Goal: Task Accomplishment & Management: Manage account settings

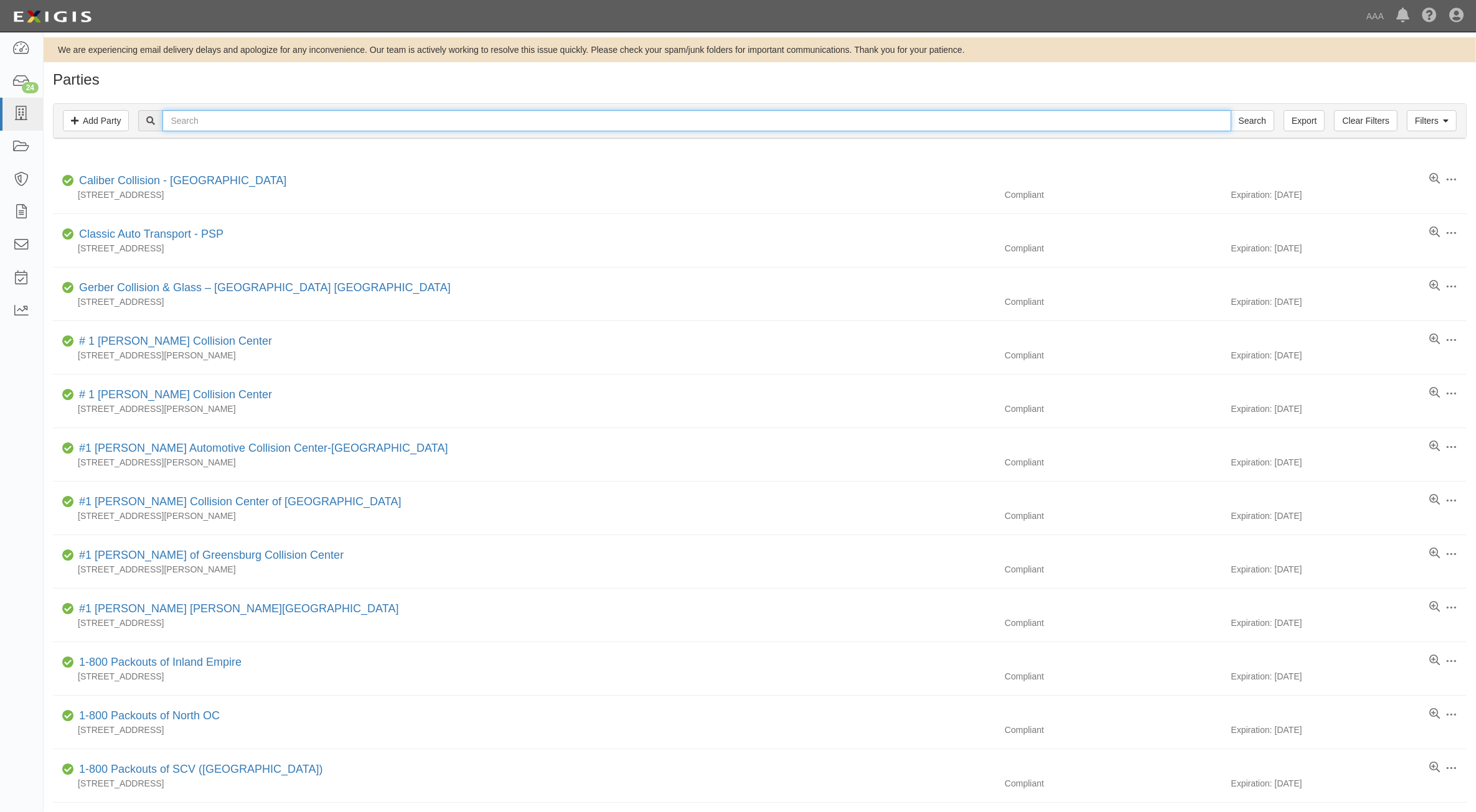
click at [337, 117] on input "text" at bounding box center [696, 121] width 1068 height 21
type input "CC210271"
click at [1230, 110] on input "Search" at bounding box center [1252, 121] width 44 height 21
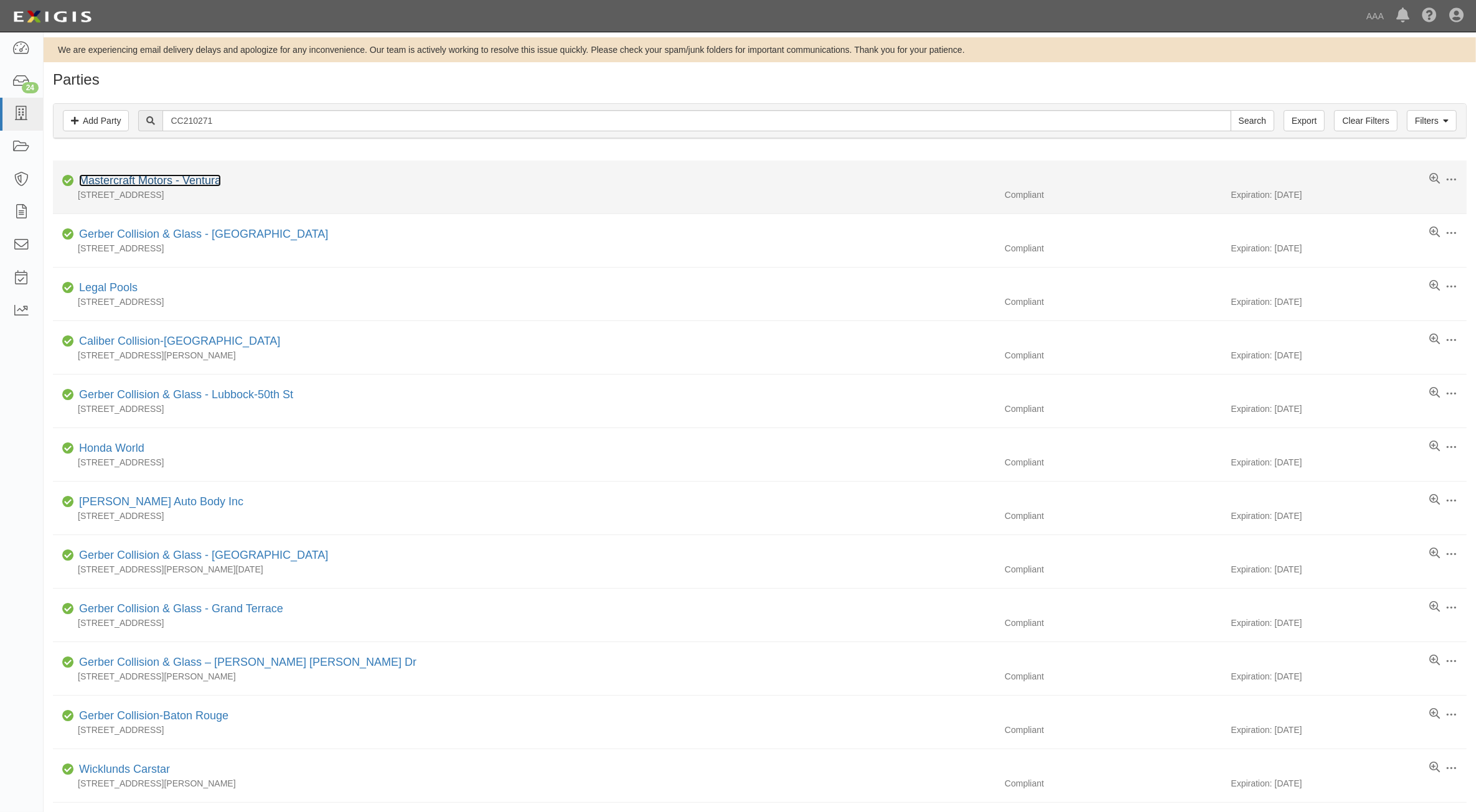
click at [191, 178] on link "Mastercraft Motors - Ventura" at bounding box center [150, 179] width 142 height 12
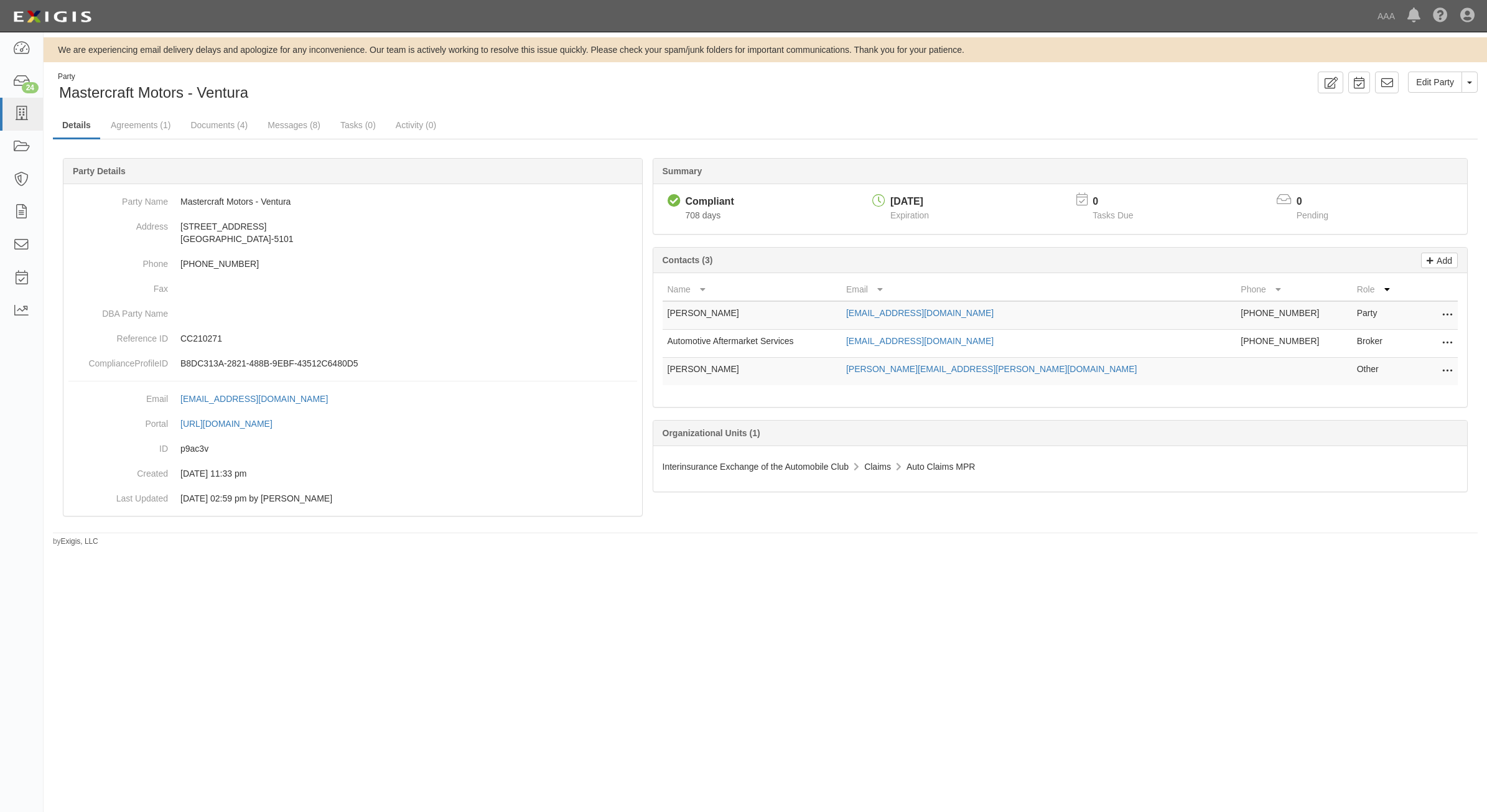
click at [1443, 315] on icon at bounding box center [1448, 315] width 10 height 16
click at [1441, 315] on link "Edit" at bounding box center [1403, 312] width 98 height 22
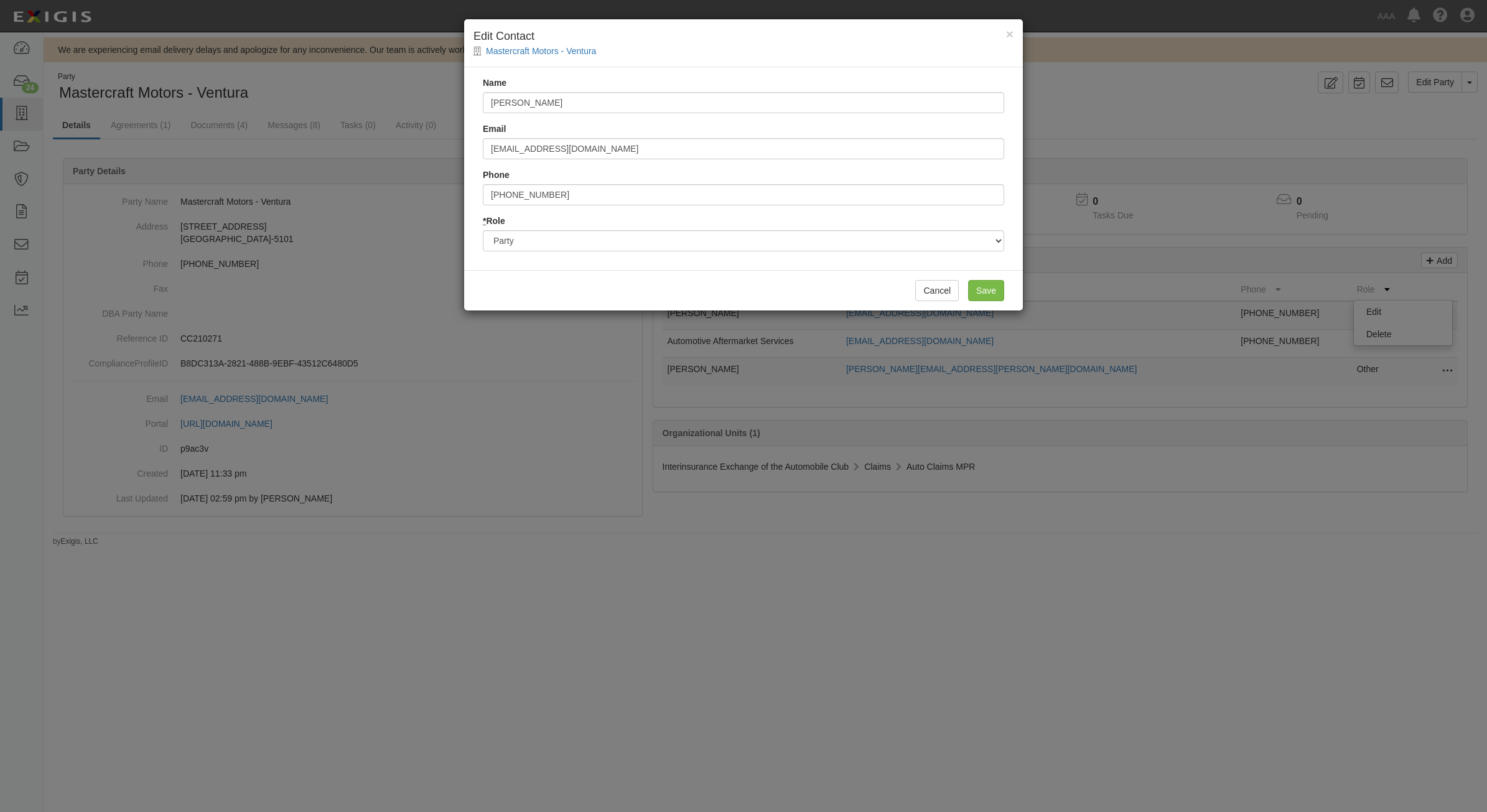
drag, startPoint x: 695, startPoint y: 32, endPoint x: 692, endPoint y: 38, distance: 6.7
click at [692, 38] on h4 "Edit Contact" at bounding box center [744, 36] width 540 height 16
click at [608, 93] on input "Isaiah O'Campo" at bounding box center [744, 103] width 522 height 21
type input "Rubin Rodriguez"
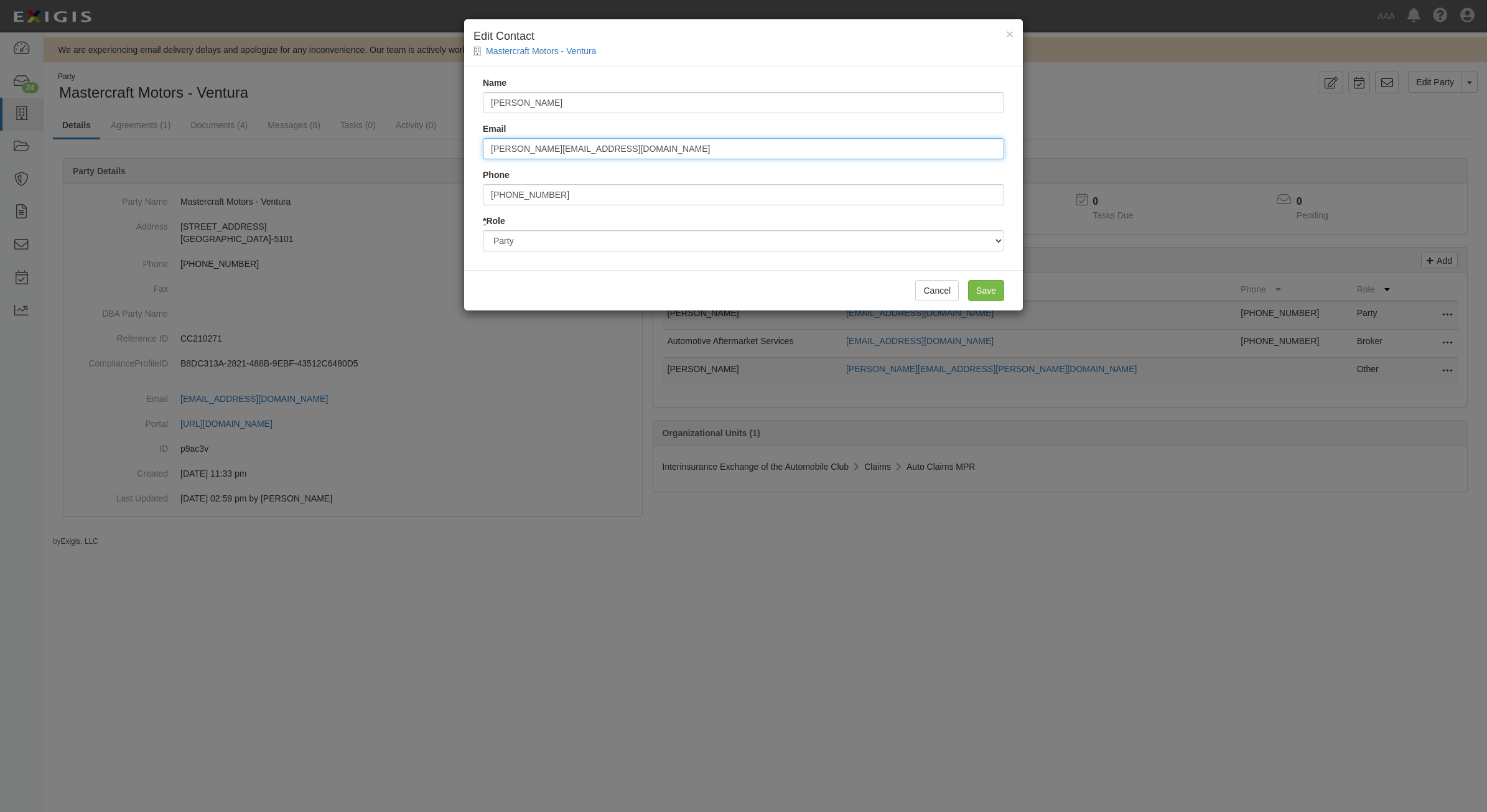
type input "ruben@mastercraftmotors.com"
type input "8058588492"
click at [986, 290] on input "Save" at bounding box center [986, 291] width 36 height 21
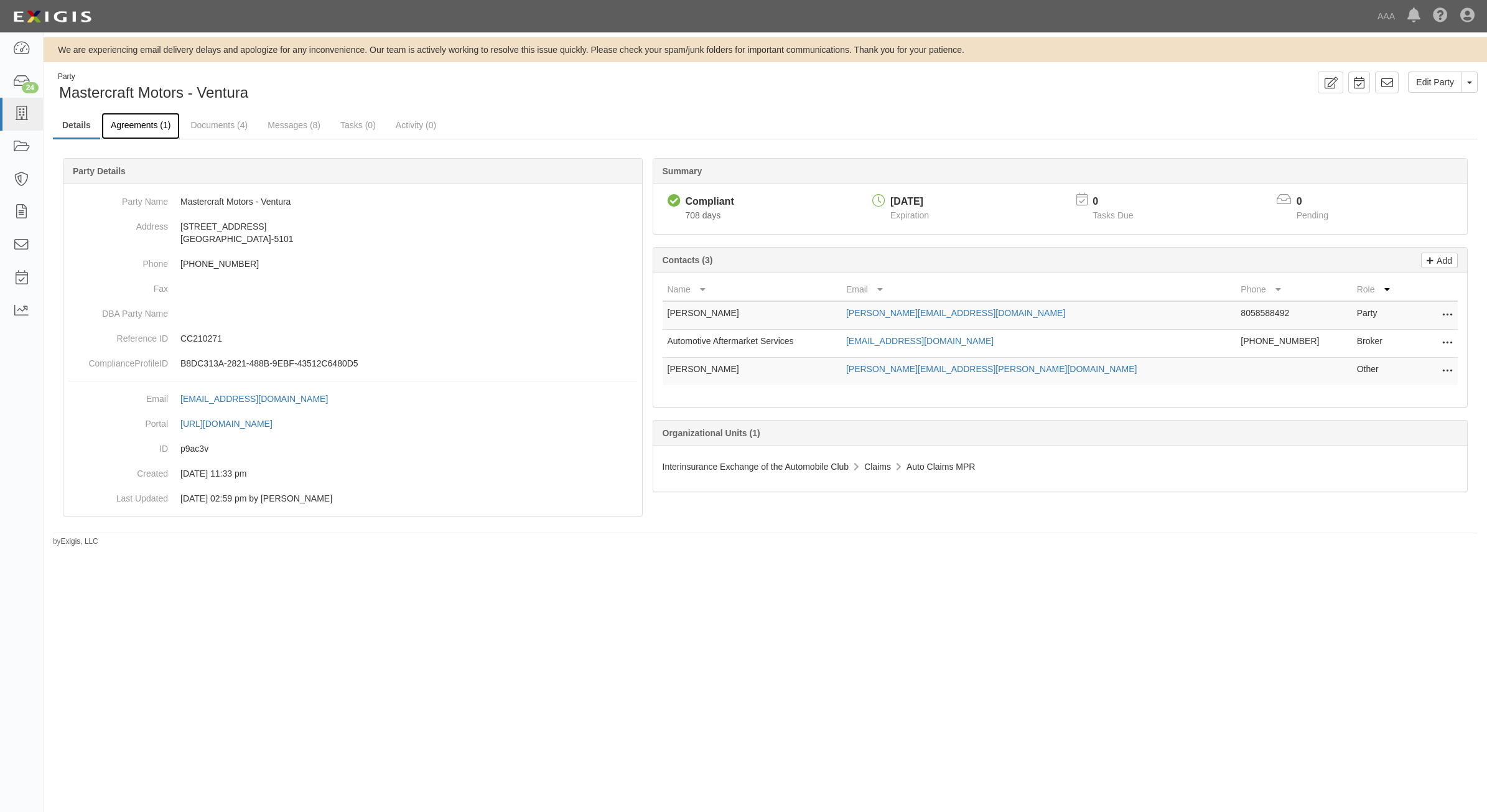
click at [152, 119] on link "Agreements (1)" at bounding box center [141, 126] width 79 height 27
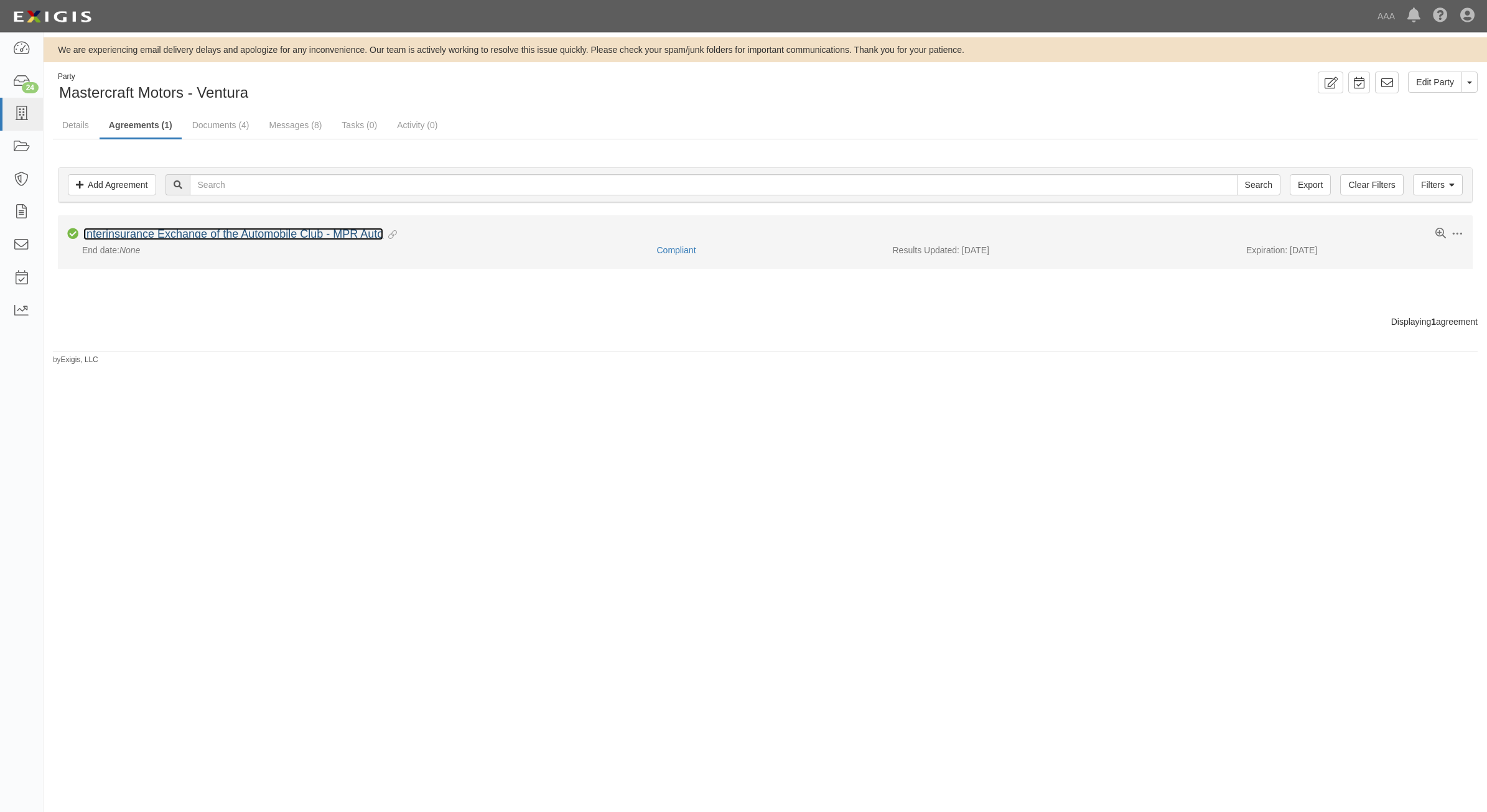
click at [275, 232] on link "Interinsurance Exchange of the Automobile Club - MPR Auto" at bounding box center [233, 234] width 300 height 12
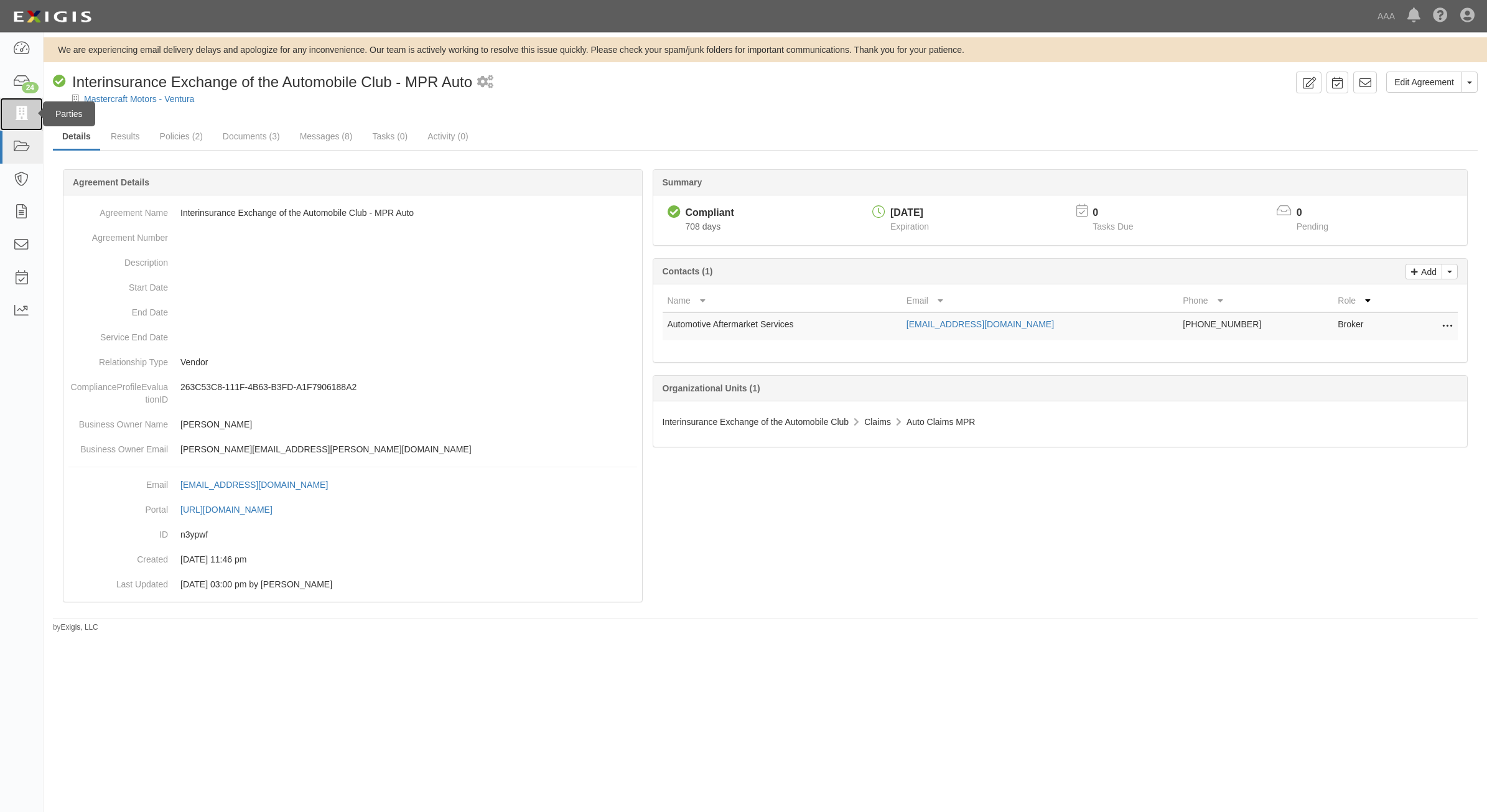
click at [32, 114] on link at bounding box center [21, 114] width 43 height 33
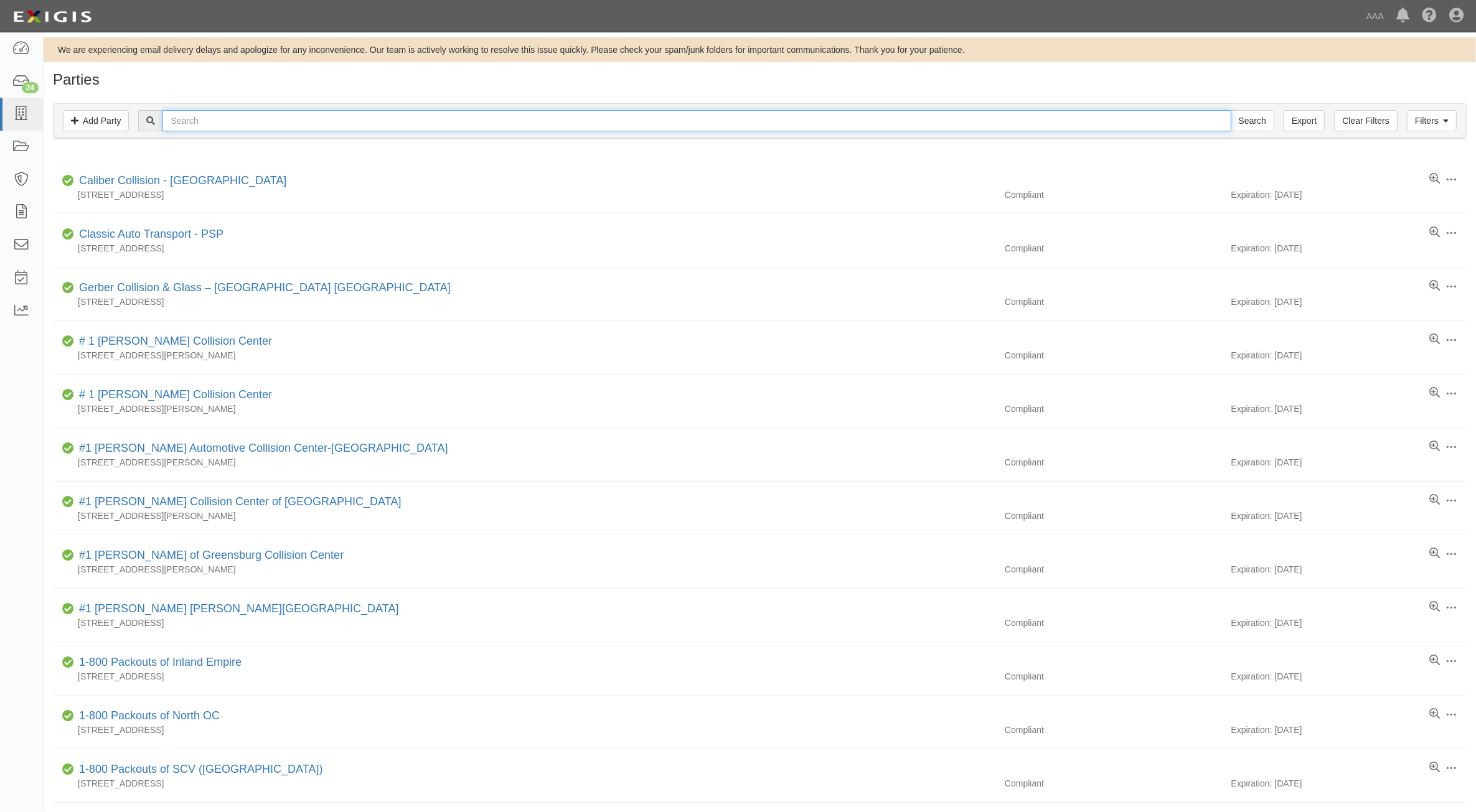
click at [196, 119] on input "text" at bounding box center [696, 121] width 1068 height 21
type input "Memorial Hwy"
click at [1230, 110] on input "Search" at bounding box center [1252, 121] width 44 height 21
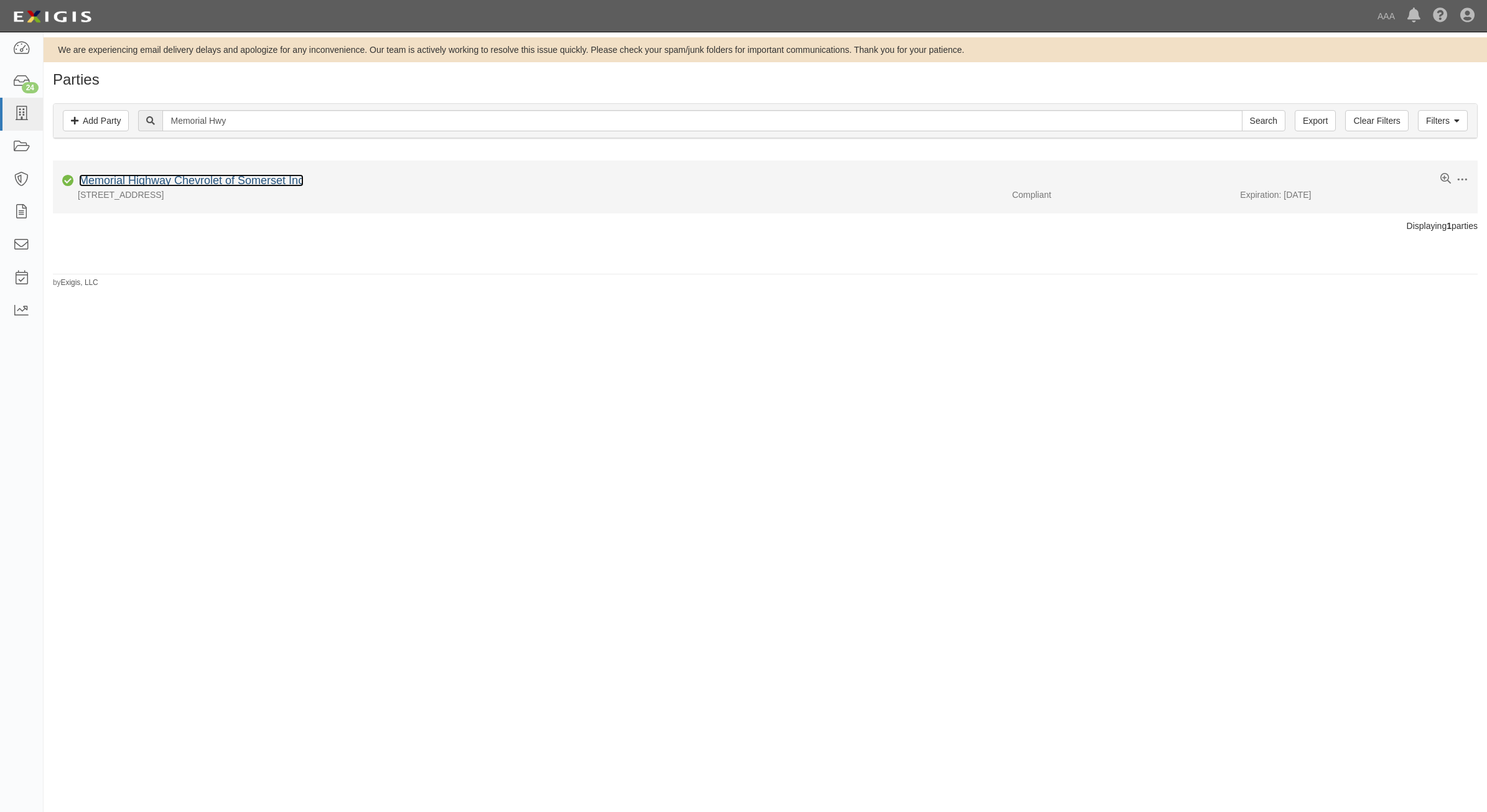
click at [249, 181] on link "Memorial Highway Chevrolet of Somerset Inc" at bounding box center [192, 179] width 224 height 12
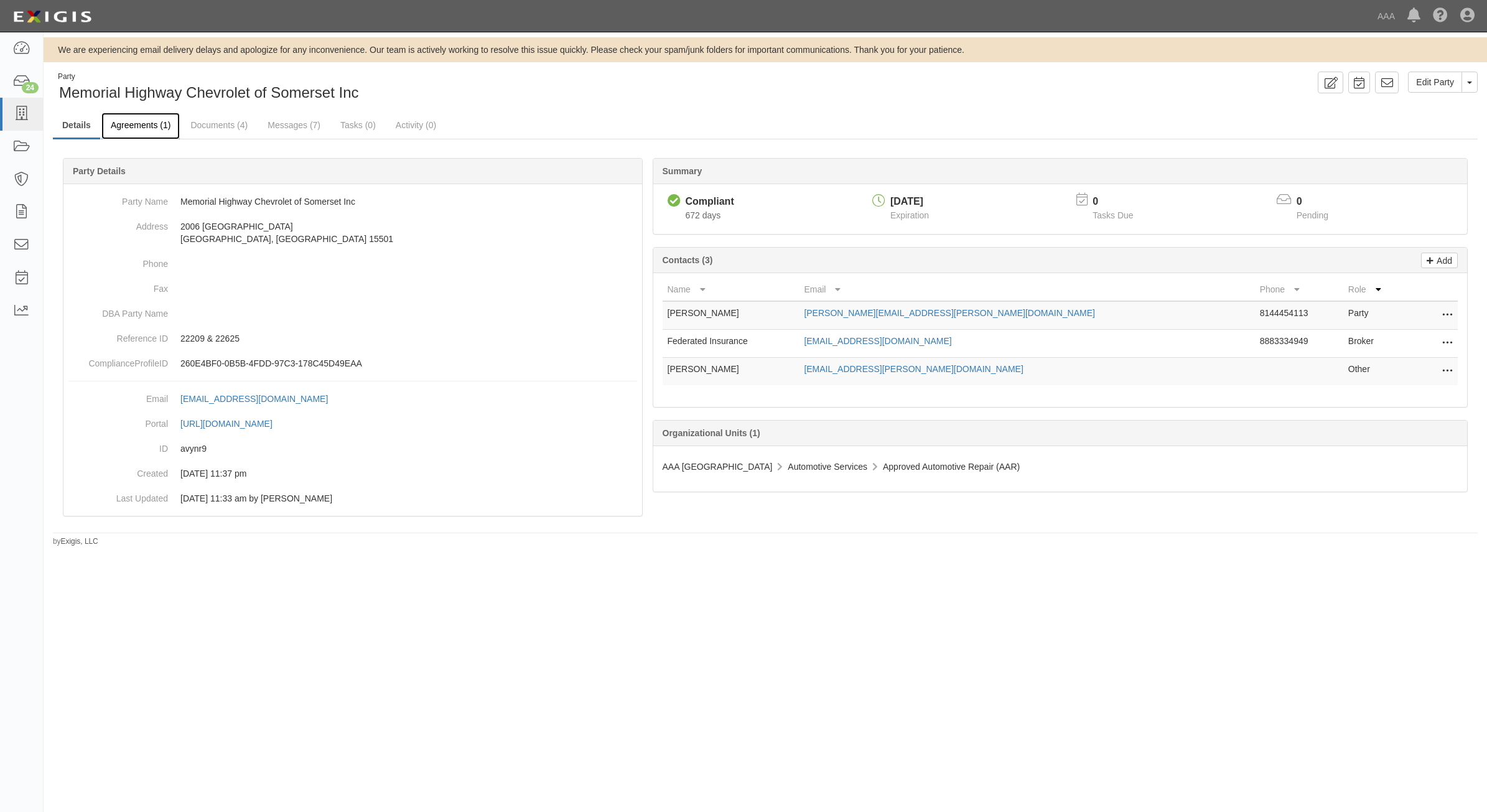
click at [161, 122] on link "Agreements (1)" at bounding box center [141, 126] width 79 height 27
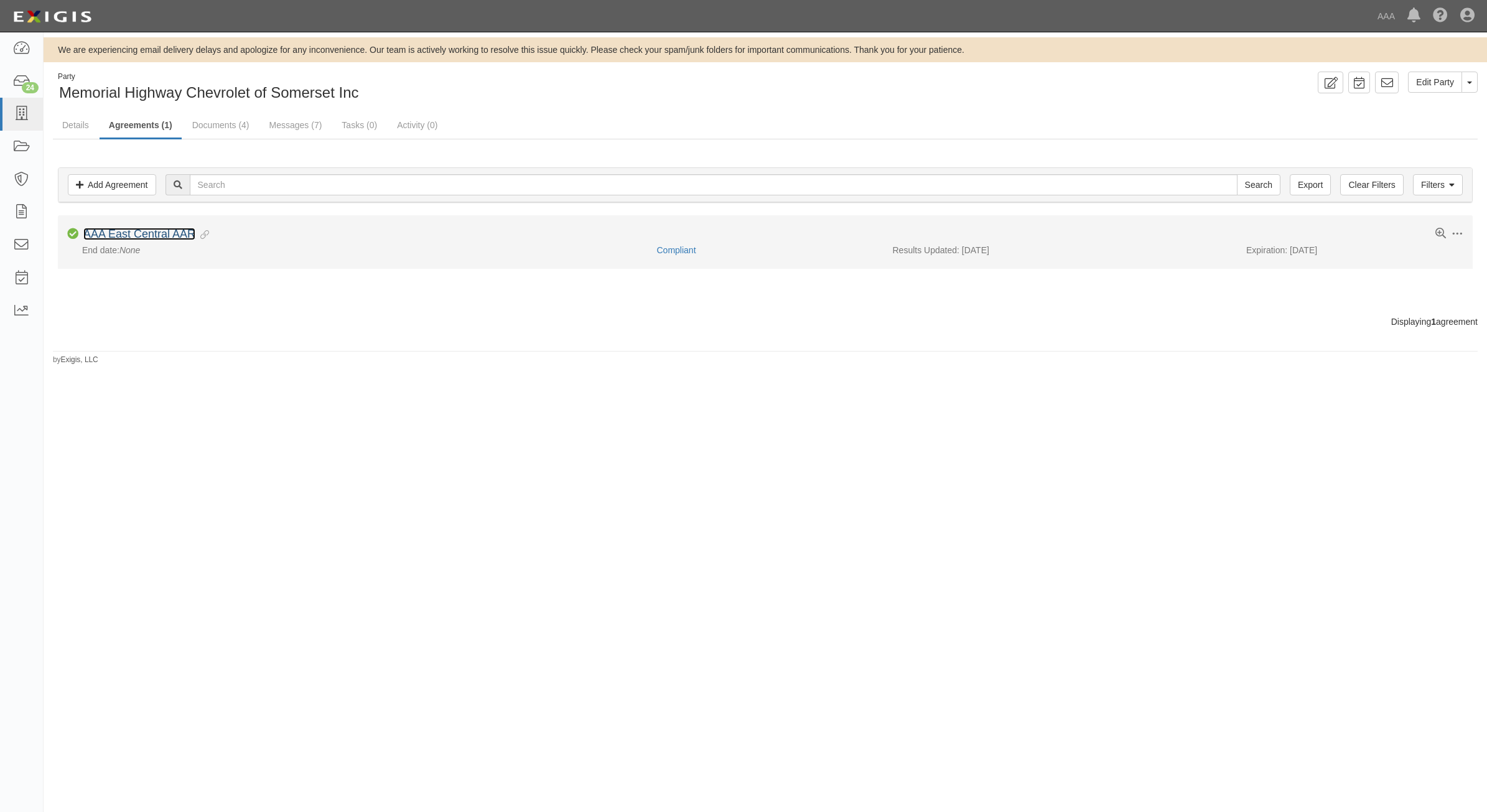
click at [121, 237] on link "AAA East Central AAR" at bounding box center [139, 234] width 112 height 12
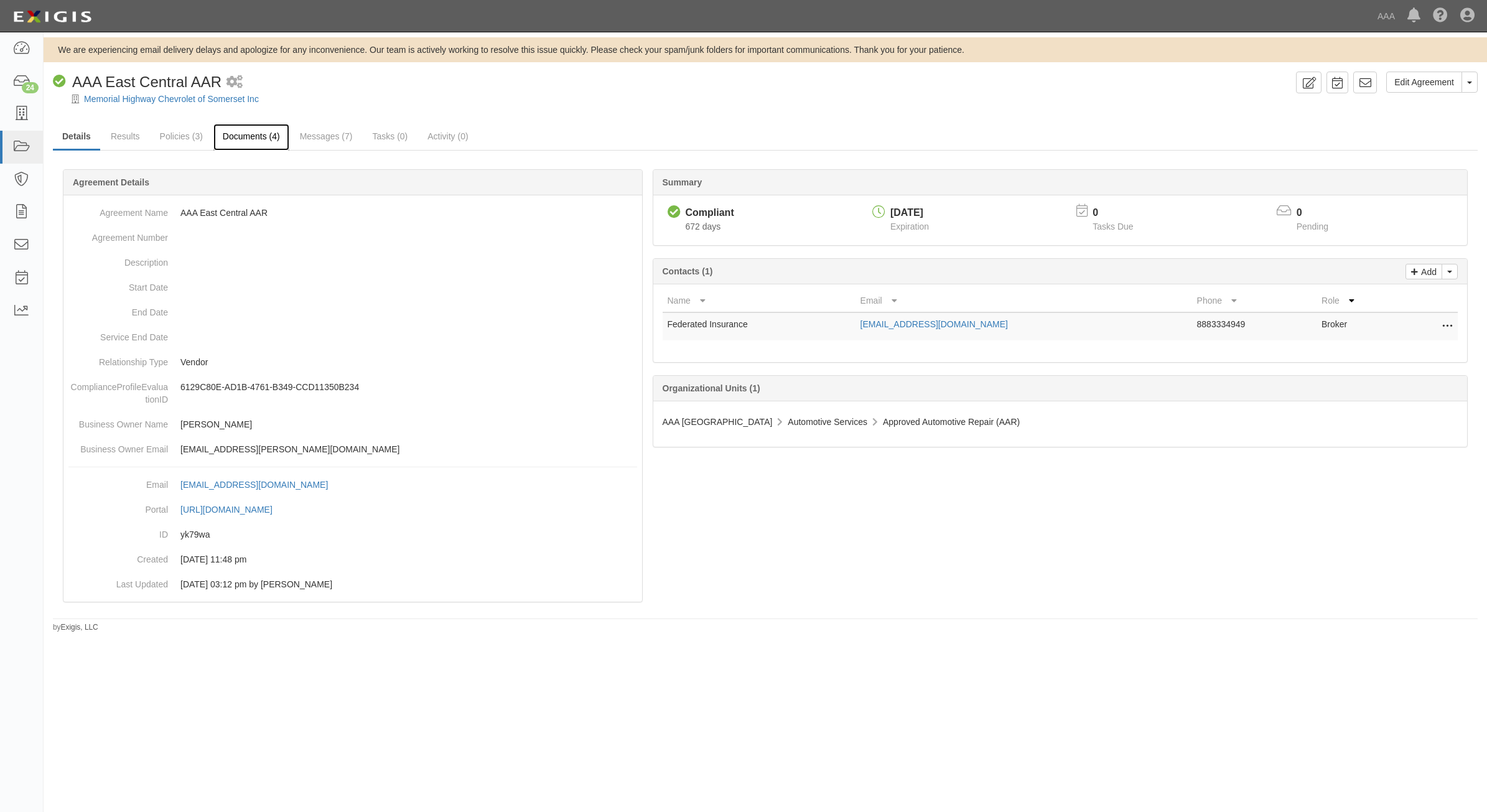
click at [235, 129] on link "Documents (4)" at bounding box center [250, 137] width 76 height 27
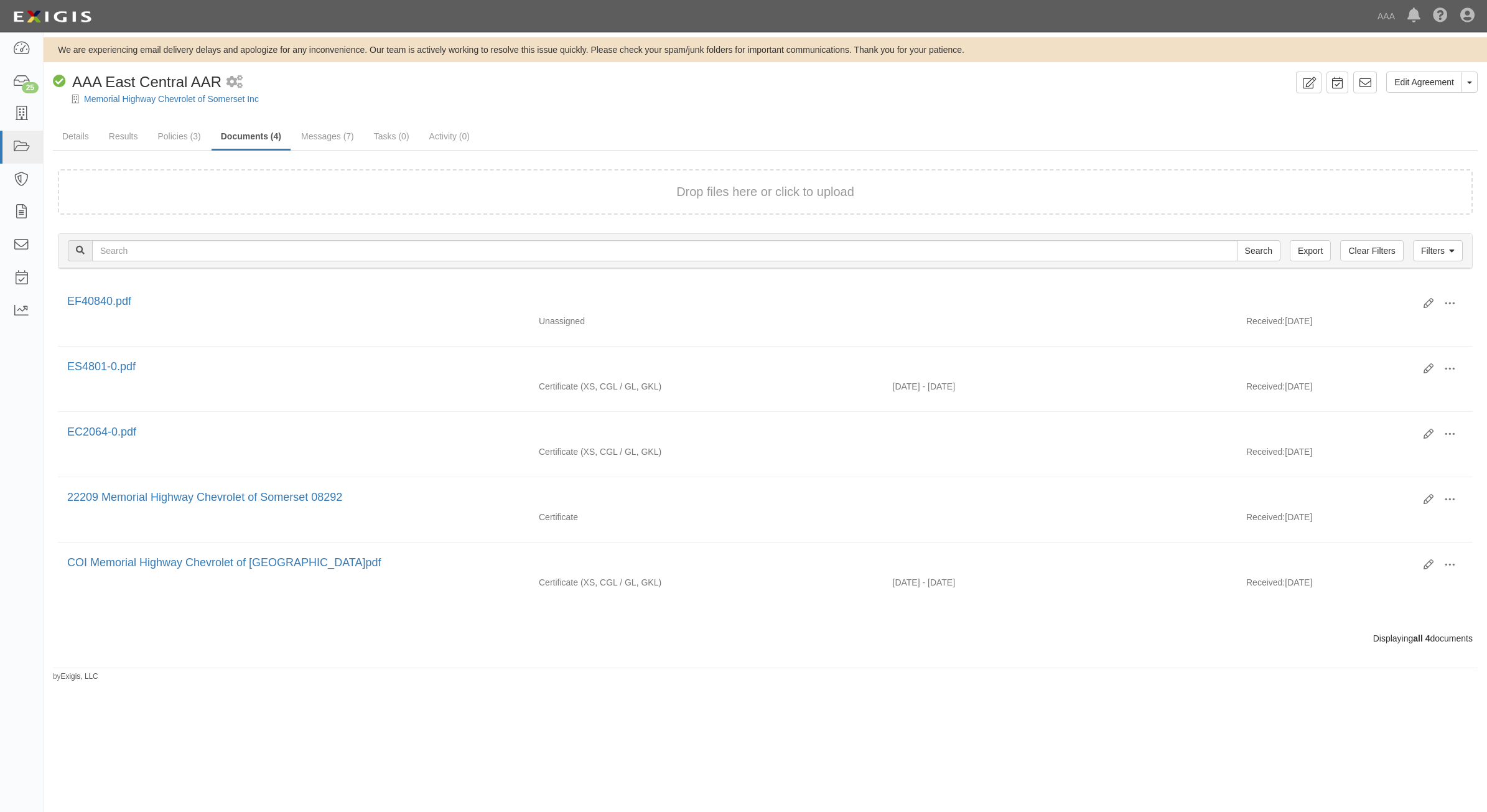
click at [117, 89] on span "AAA East Central AAR" at bounding box center [147, 82] width 150 height 17
click at [119, 94] on link "Memorial Highway Chevrolet of Somerset Inc" at bounding box center [171, 99] width 175 height 10
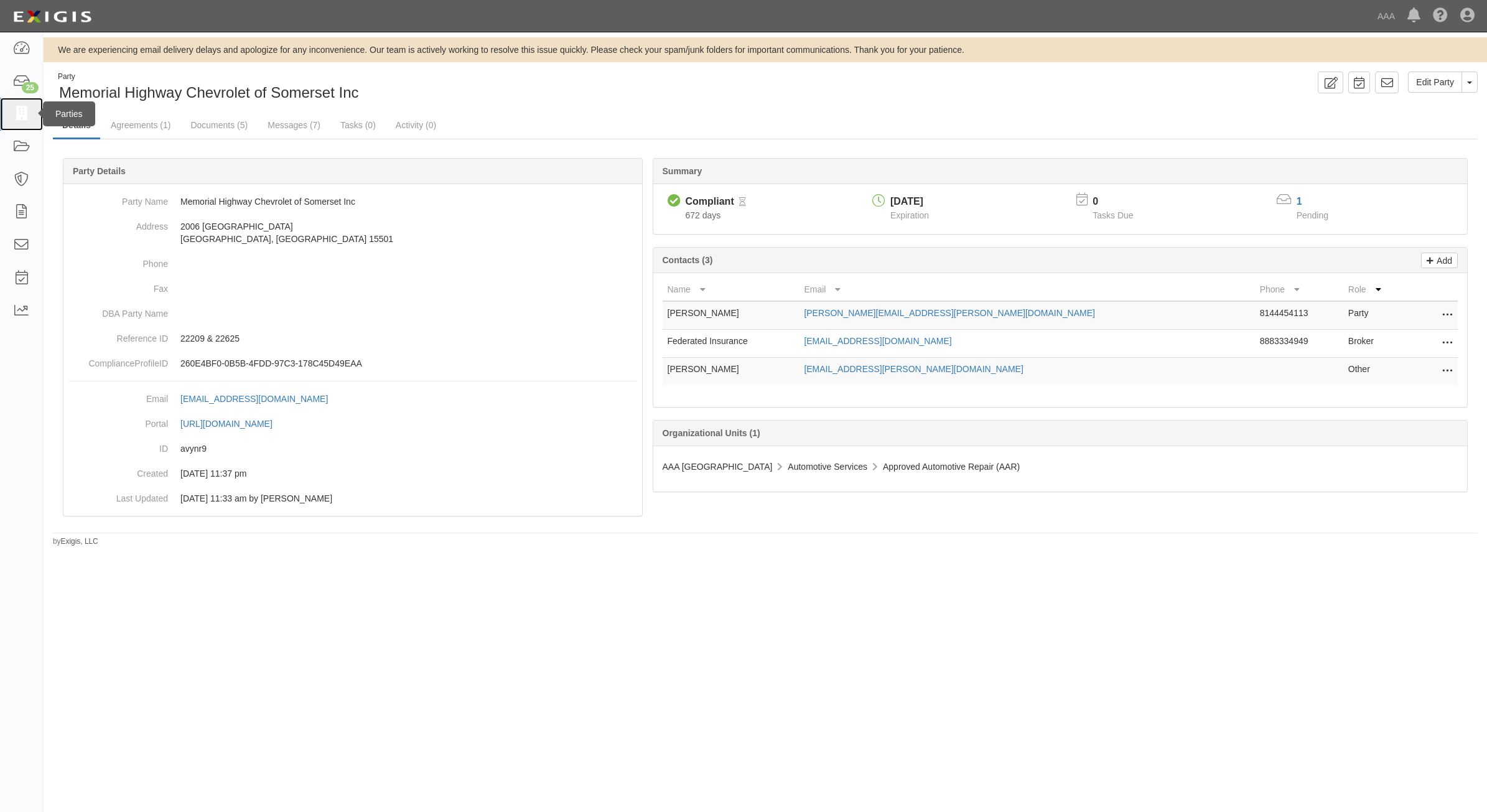
click at [21, 112] on icon at bounding box center [21, 114] width 18 height 14
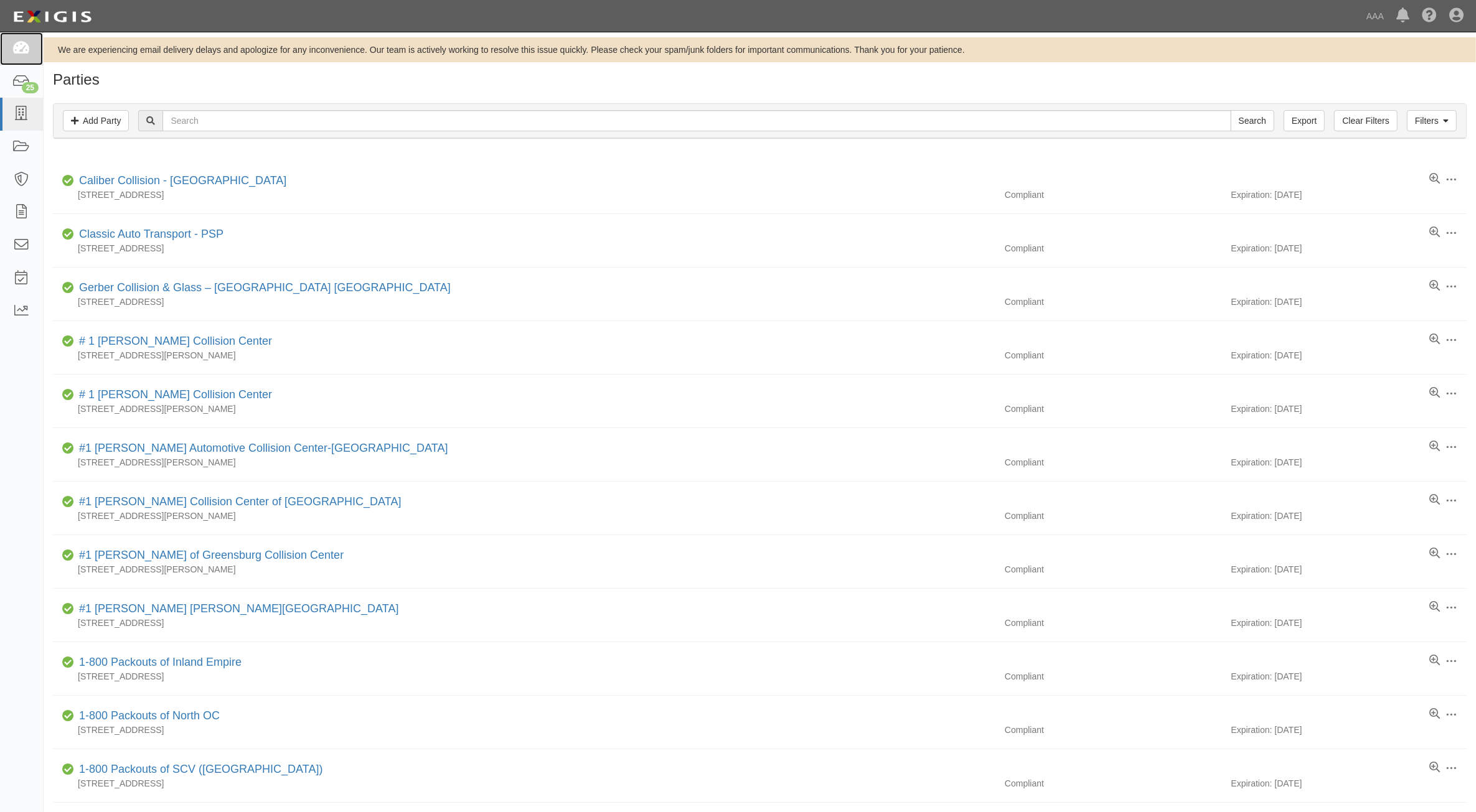
drag, startPoint x: 2, startPoint y: 50, endPoint x: 122, endPoint y: 76, distance: 122.8
click at [2, 51] on link at bounding box center [21, 49] width 43 height 33
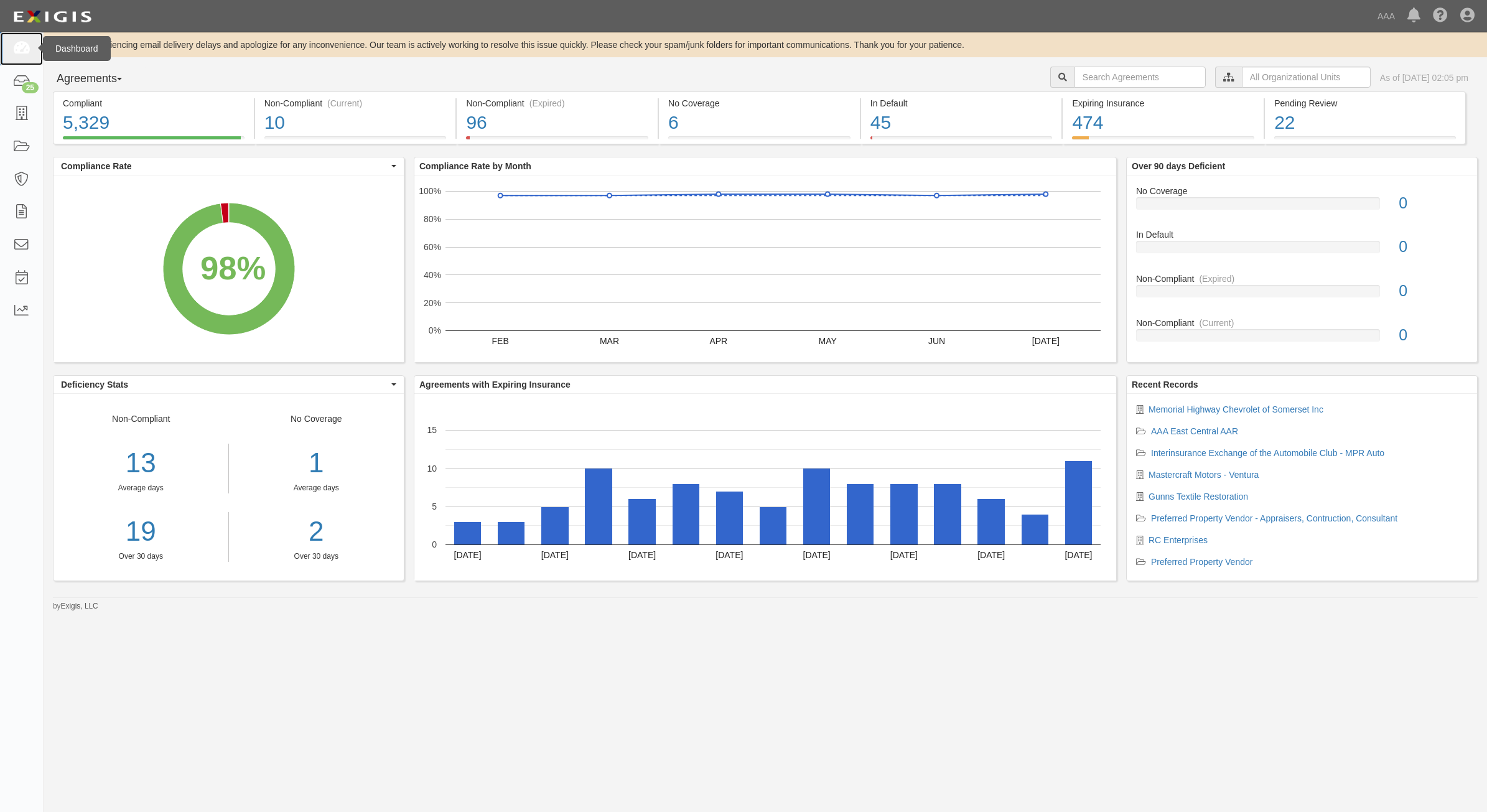
drag, startPoint x: 19, startPoint y: 48, endPoint x: 25, endPoint y: 42, distance: 8.5
click at [19, 46] on icon at bounding box center [21, 49] width 18 height 14
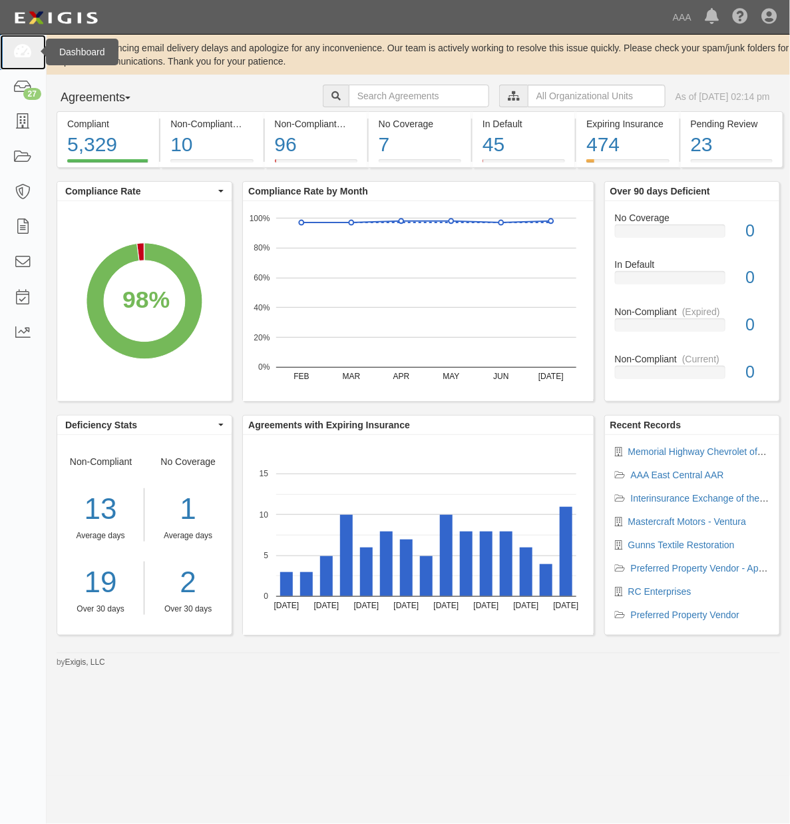
click at [23, 47] on icon at bounding box center [22, 52] width 19 height 15
click at [22, 125] on icon at bounding box center [22, 122] width 19 height 15
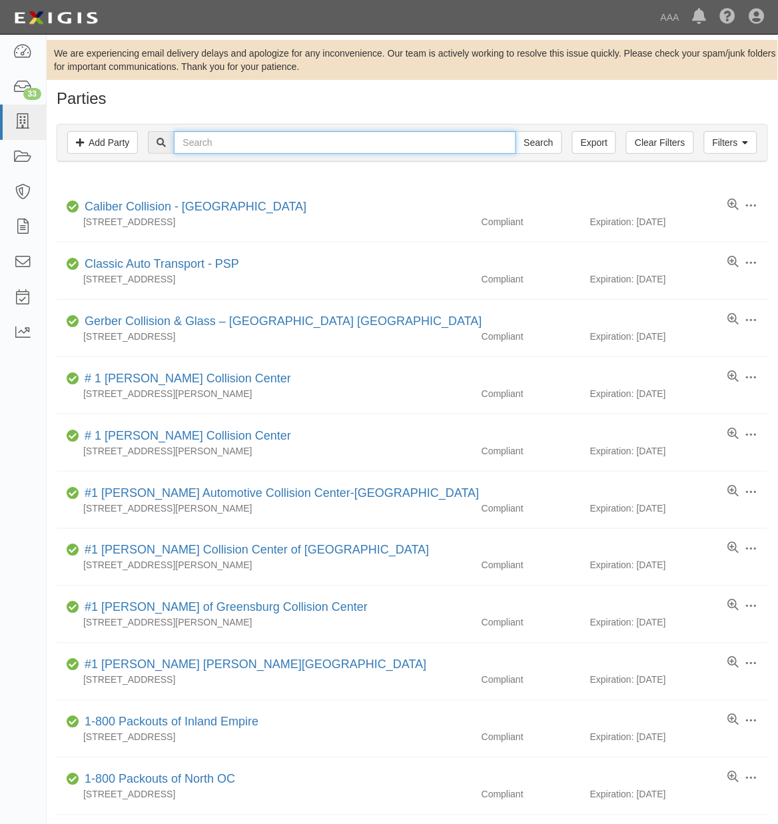
click at [233, 145] on input "text" at bounding box center [345, 142] width 342 height 23
type input "CC120369"
click at [515, 131] on input "Search" at bounding box center [538, 142] width 47 height 23
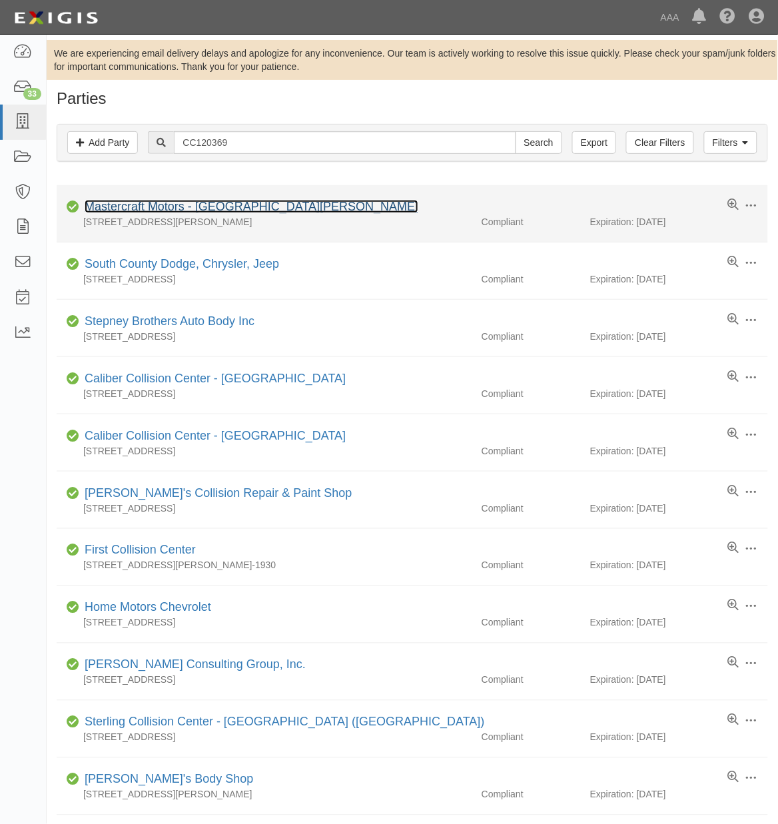
click at [211, 210] on link "Mastercraft Motors - Santa Barbara" at bounding box center [252, 206] width 334 height 13
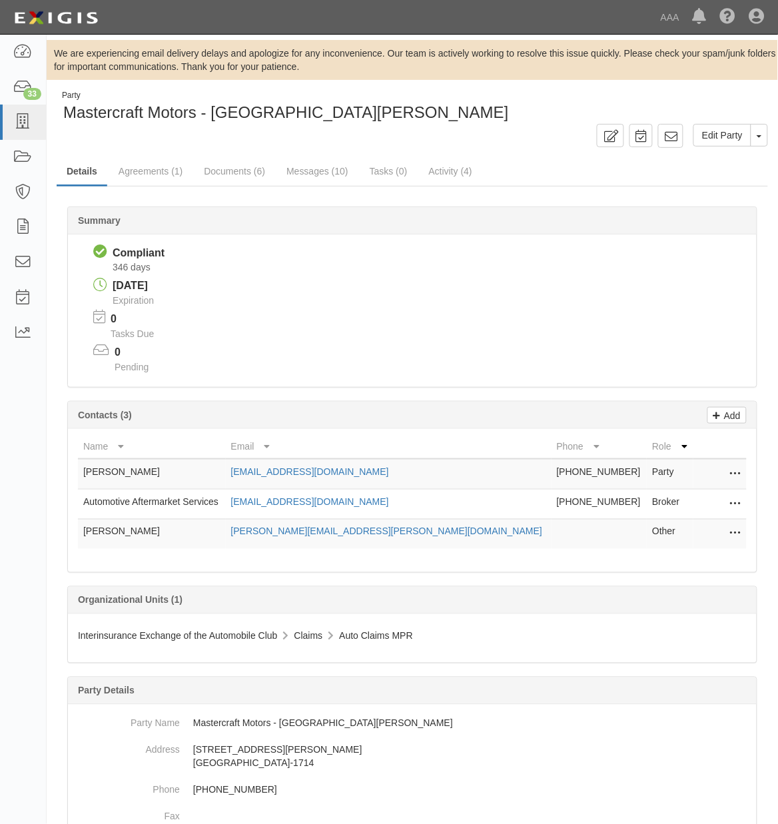
click at [736, 470] on icon at bounding box center [735, 473] width 11 height 17
click at [716, 468] on link "Edit" at bounding box center [687, 470] width 105 height 24
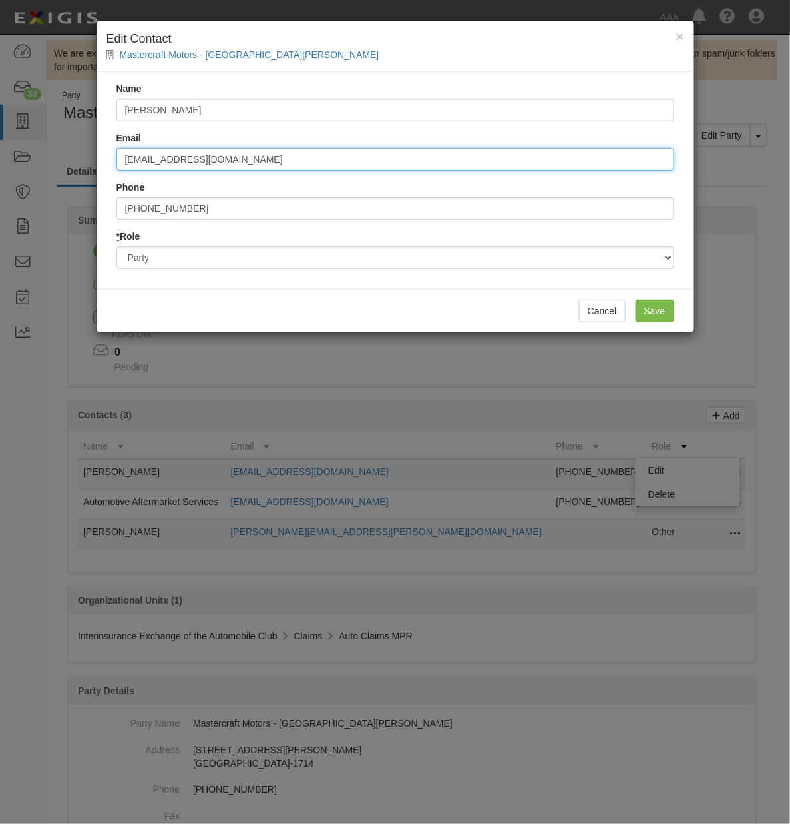
drag, startPoint x: 330, startPoint y: 155, endPoint x: 77, endPoint y: 155, distance: 253.7
click at [77, 155] on div "× Edit Contact Mastercraft Motors - Santa [PERSON_NAME] Name [PERSON_NAME] Emai…" at bounding box center [395, 412] width 790 height 824
type input "mike@mastercraftmotors.com"
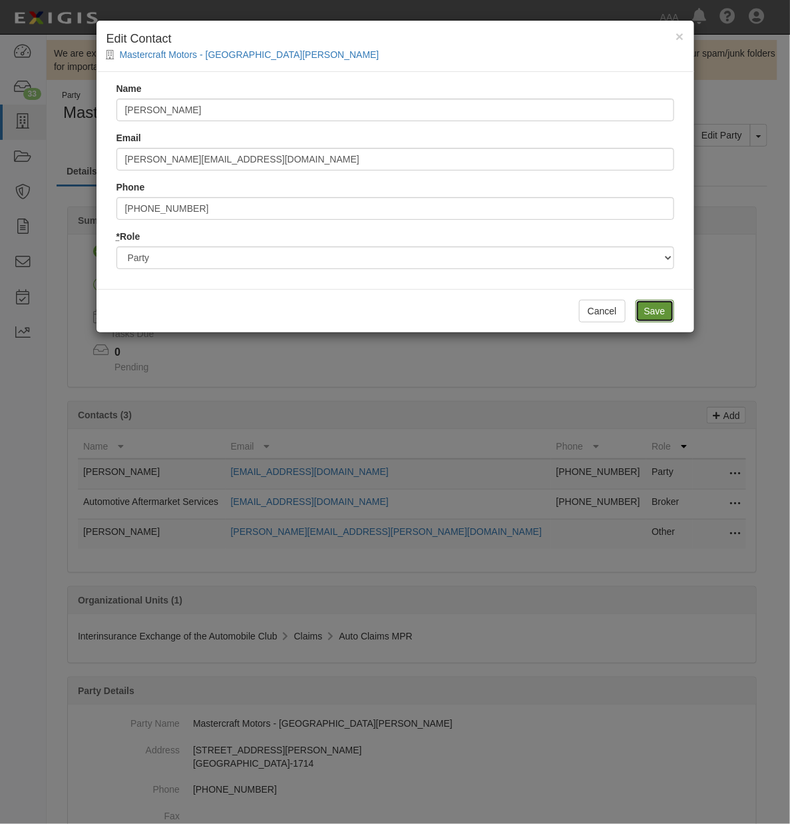
click at [660, 310] on input "Save" at bounding box center [655, 311] width 39 height 23
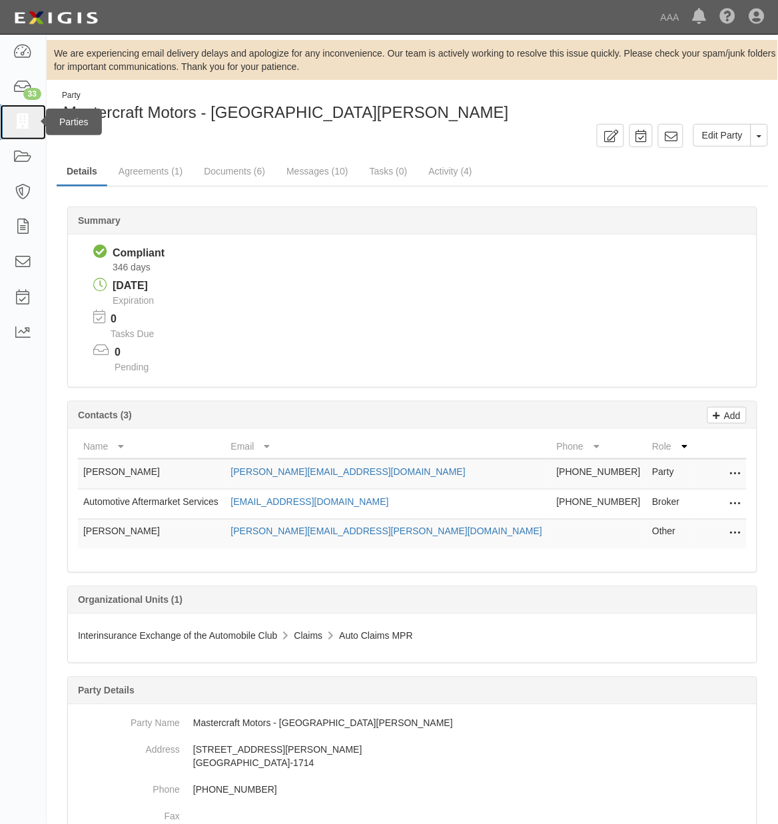
click at [20, 120] on icon at bounding box center [22, 122] width 19 height 15
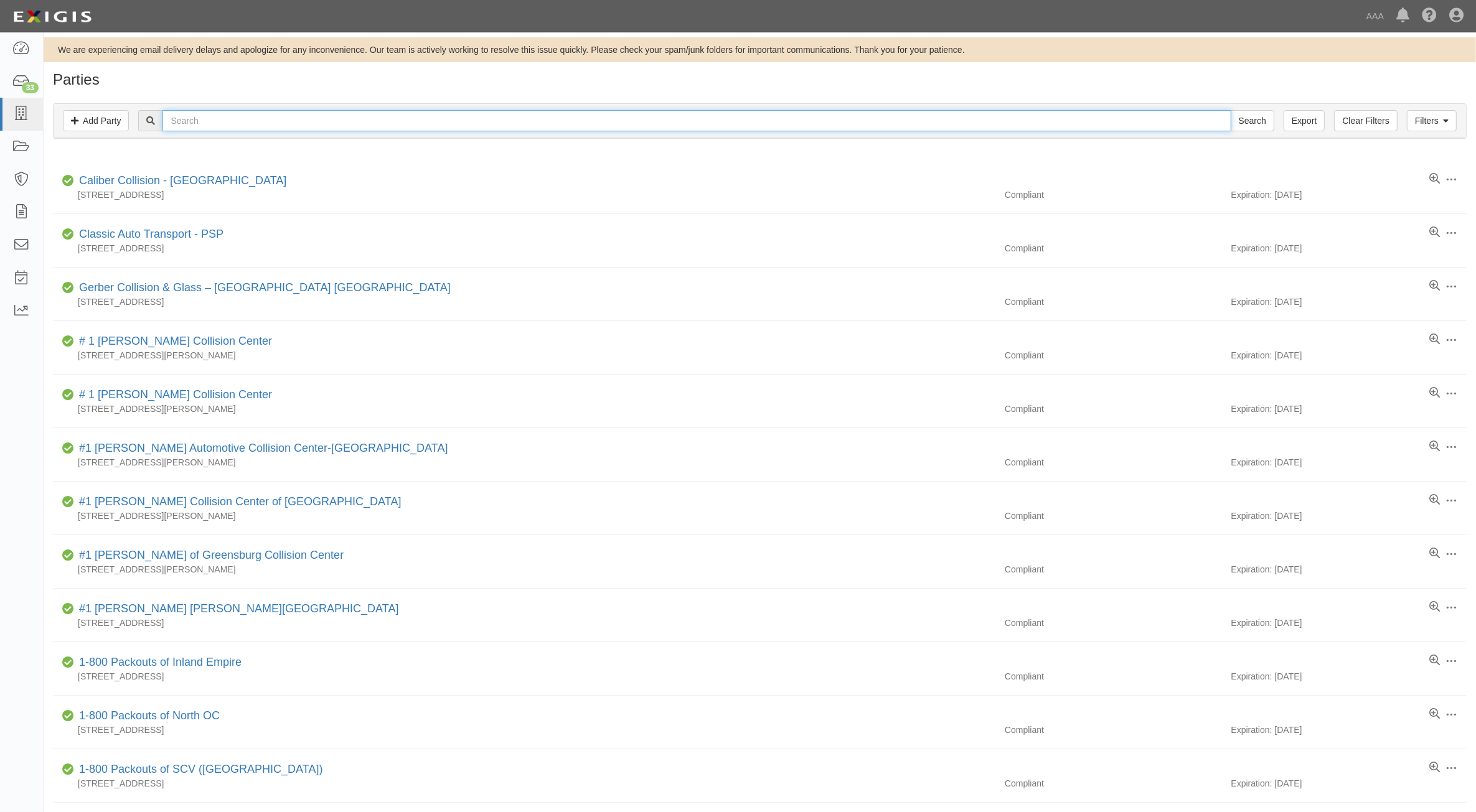
click at [297, 122] on input "text" at bounding box center [696, 121] width 1068 height 21
type input "CC106549"
click at [726, 110] on input "Search" at bounding box center [1252, 121] width 44 height 21
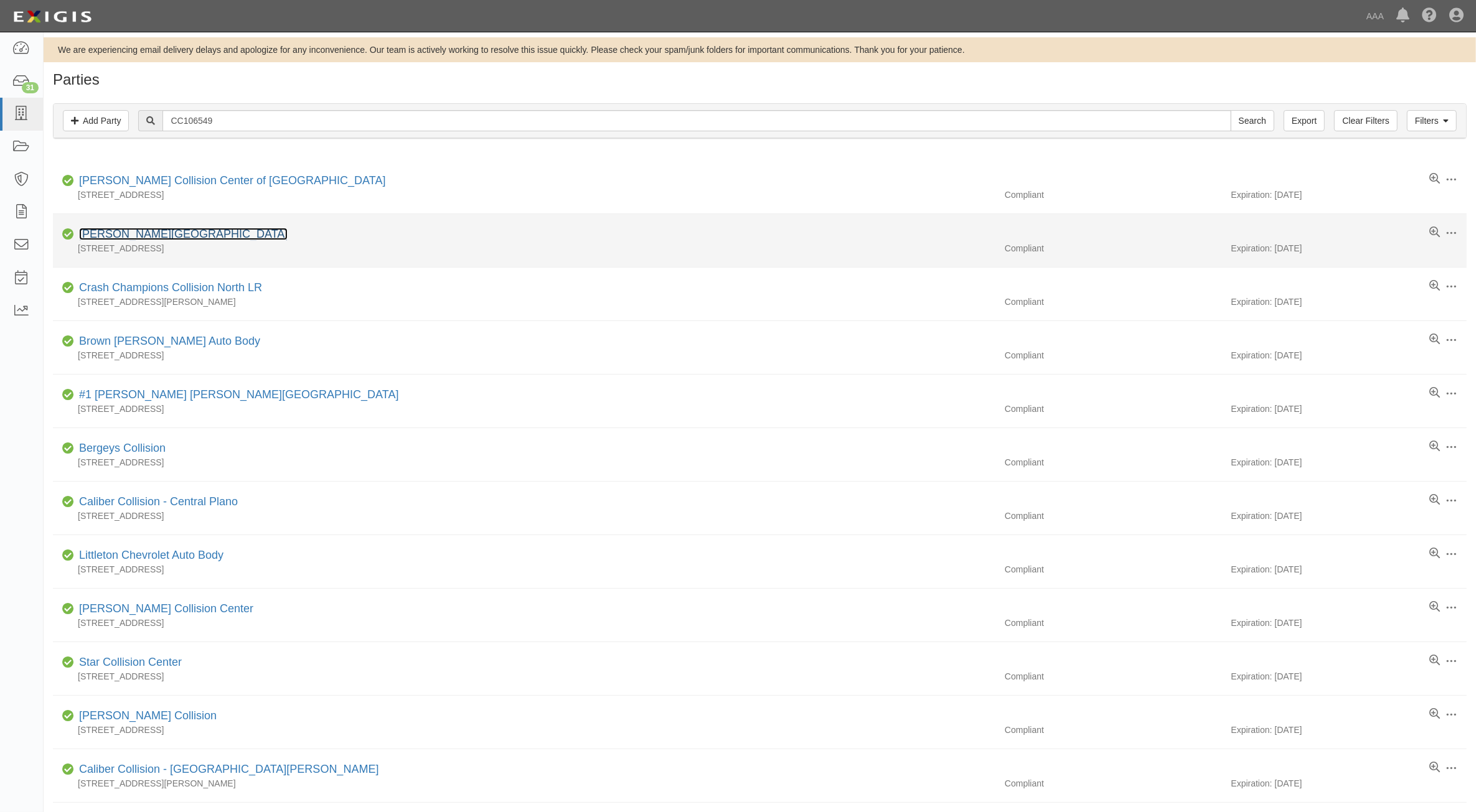
click at [164, 235] on link "[PERSON_NAME][GEOGRAPHIC_DATA]" at bounding box center [183, 234] width 208 height 12
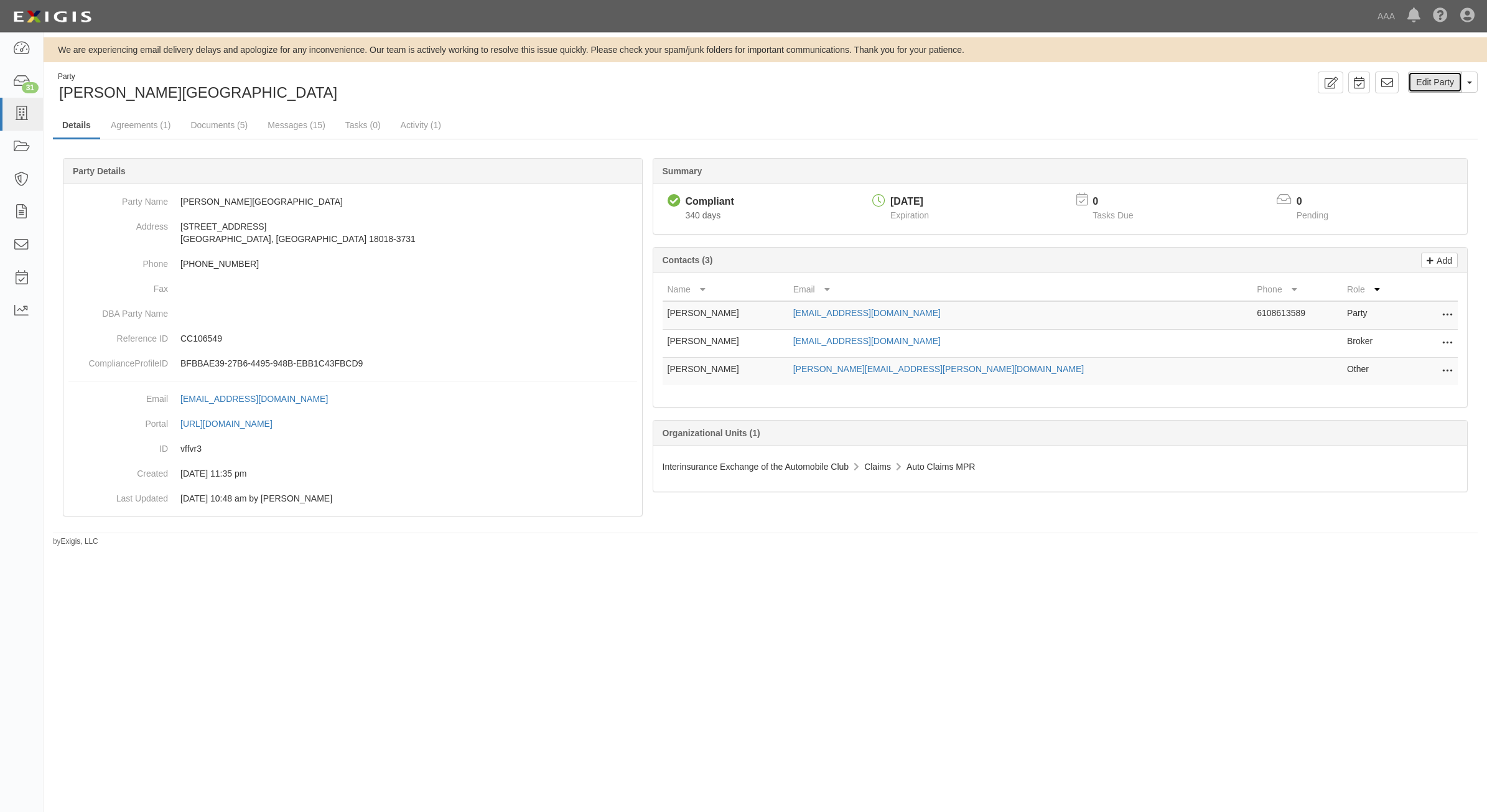
click at [1445, 75] on link "Edit Party" at bounding box center [1436, 82] width 54 height 21
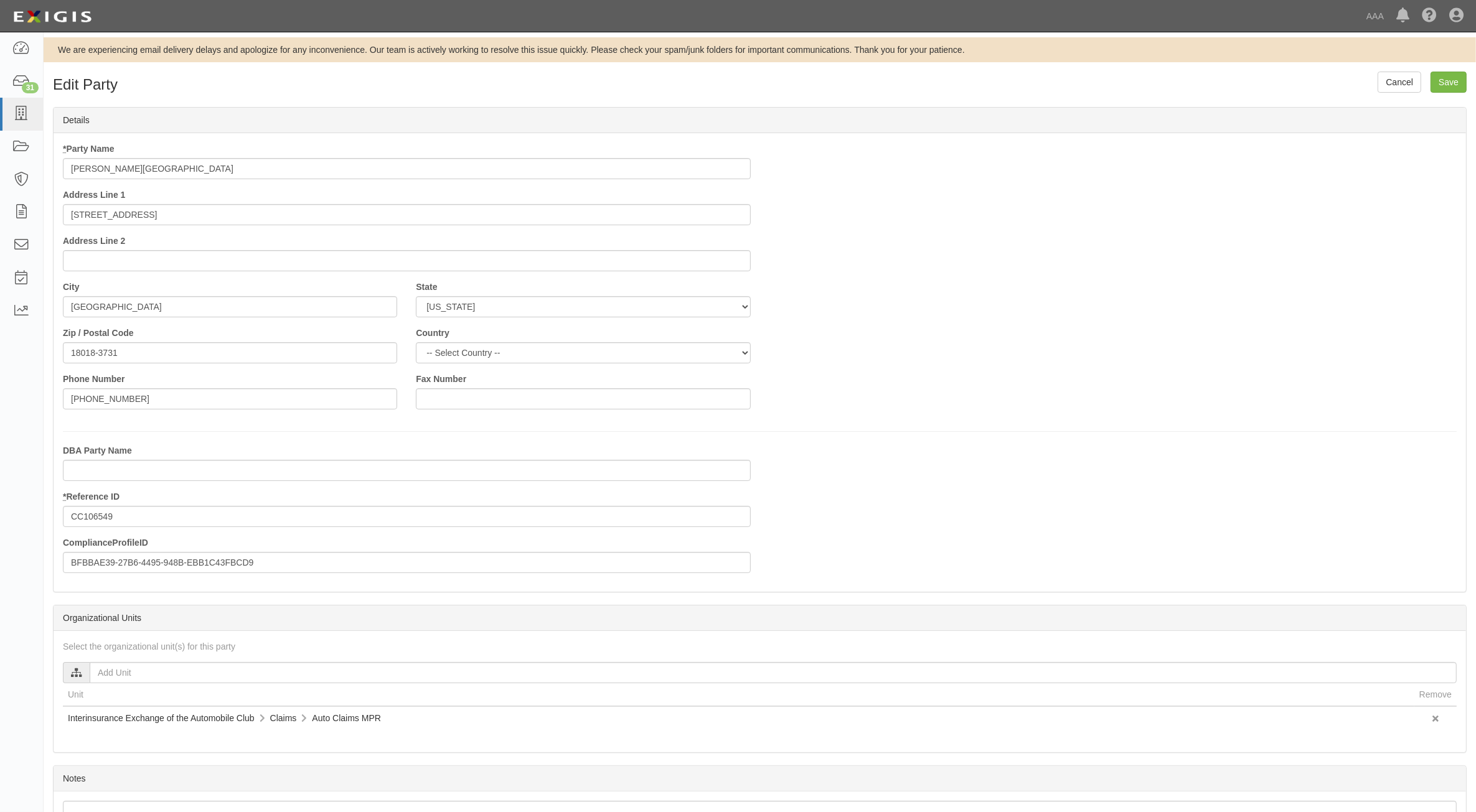
click at [121, 168] on input "Faulkner Collsion Center" at bounding box center [407, 168] width 688 height 21
click at [189, 175] on input "Faulkner Colilsion Center" at bounding box center [407, 168] width 688 height 21
click at [188, 175] on input "Faulkner Colilsion Center" at bounding box center [407, 168] width 688 height 21
drag, startPoint x: 180, startPoint y: 176, endPoint x: 109, endPoint y: 180, distance: 71.1
click at [109, 180] on div "* Party Name Faulkner Colilsion Center Address Line 1 410 W Union Blvd Address …" at bounding box center [407, 211] width 707 height 138
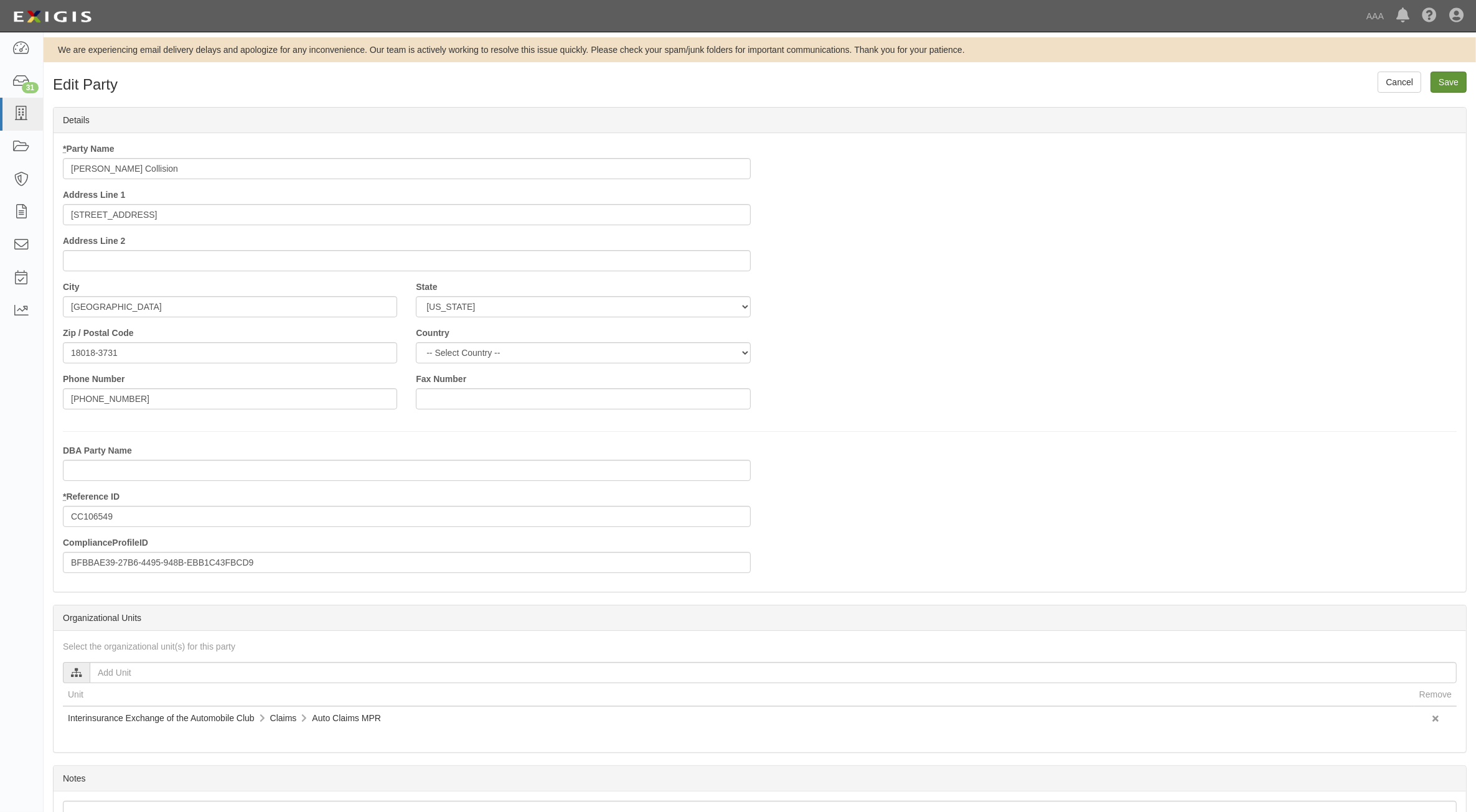
type input "Faulkner Collision"
click at [1457, 82] on input "Save" at bounding box center [1448, 82] width 36 height 21
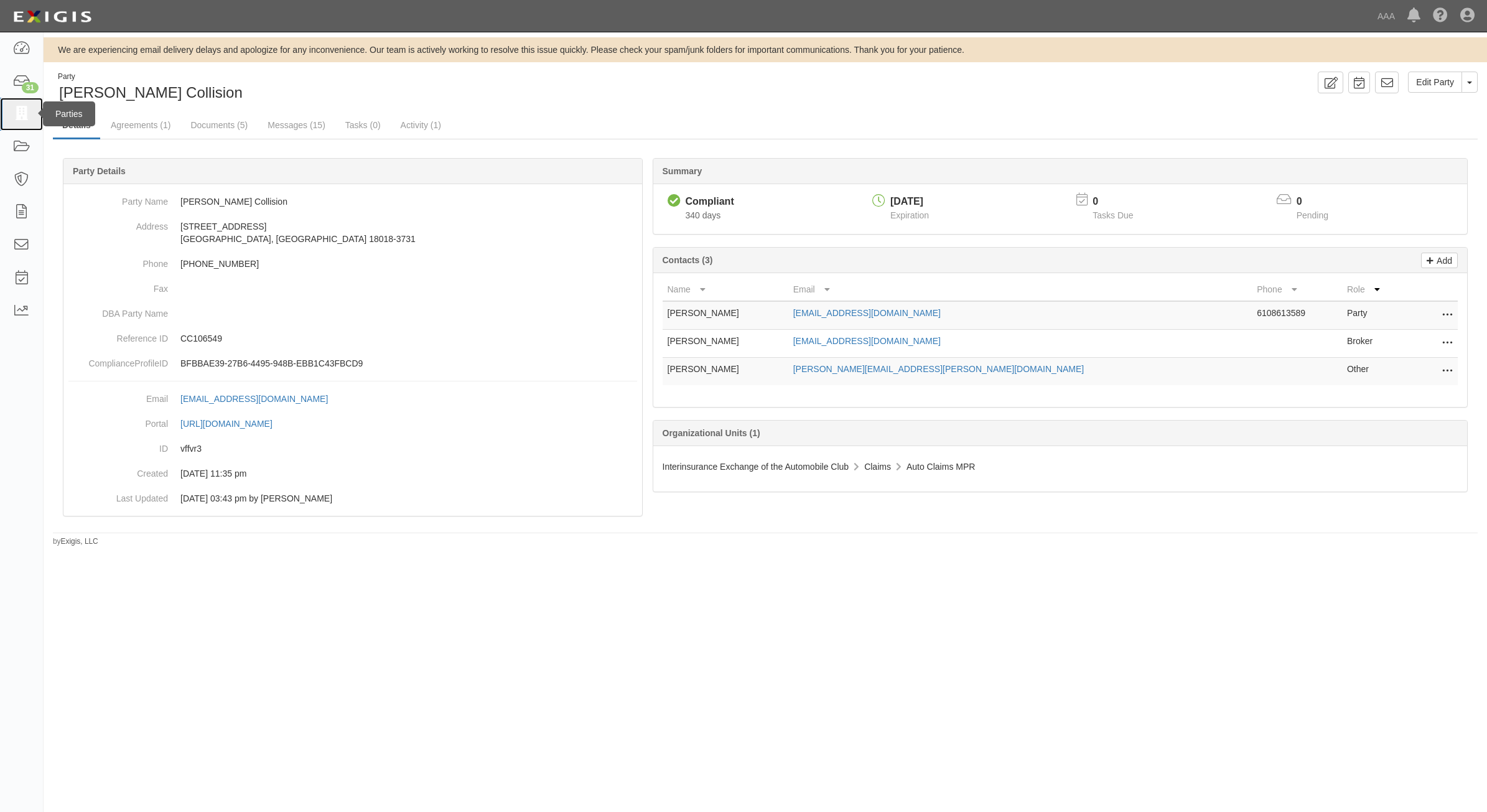
drag, startPoint x: 28, startPoint y: 115, endPoint x: 85, endPoint y: 105, distance: 57.9
click at [28, 114] on icon at bounding box center [21, 114] width 18 height 14
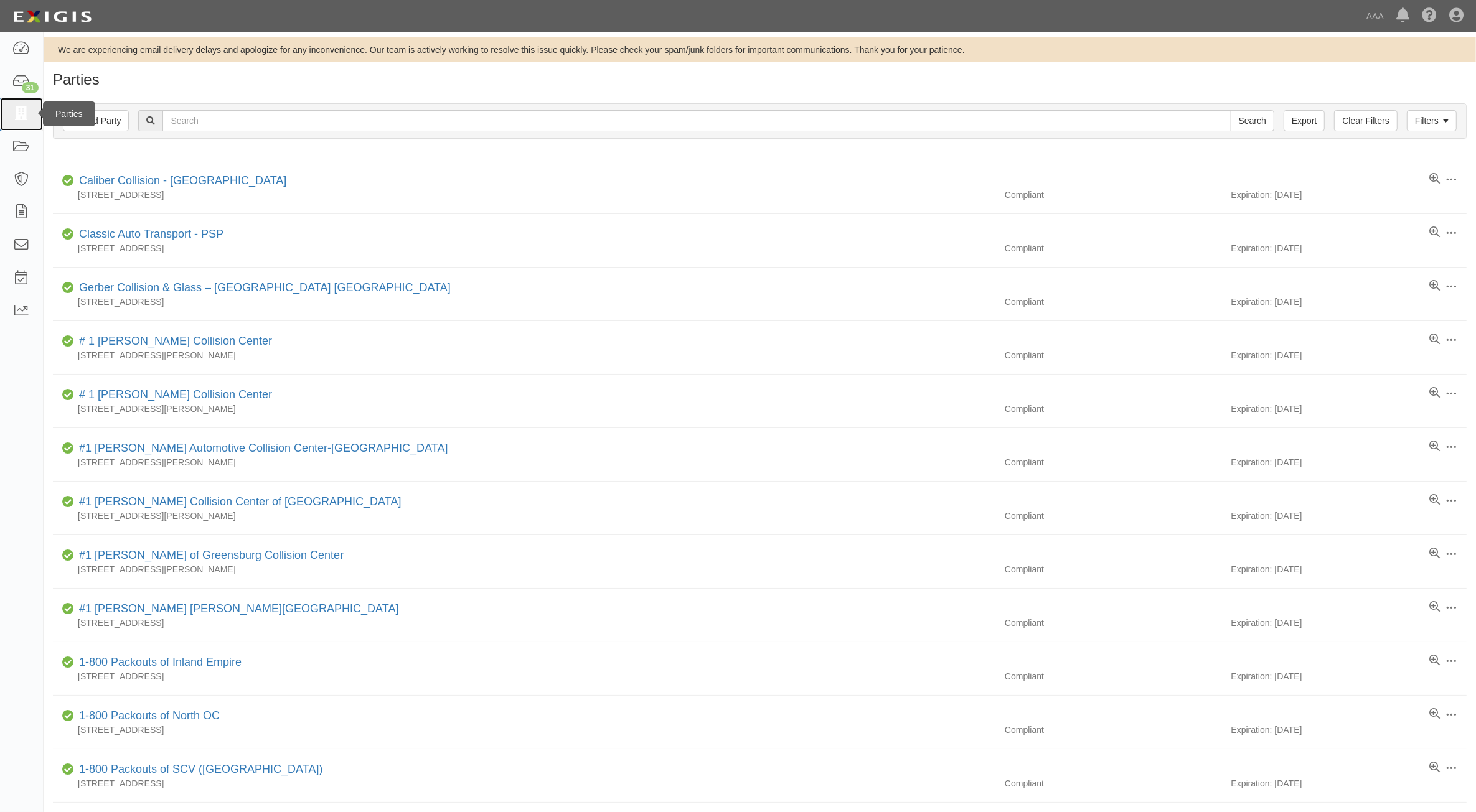
click at [18, 117] on icon at bounding box center [21, 114] width 18 height 14
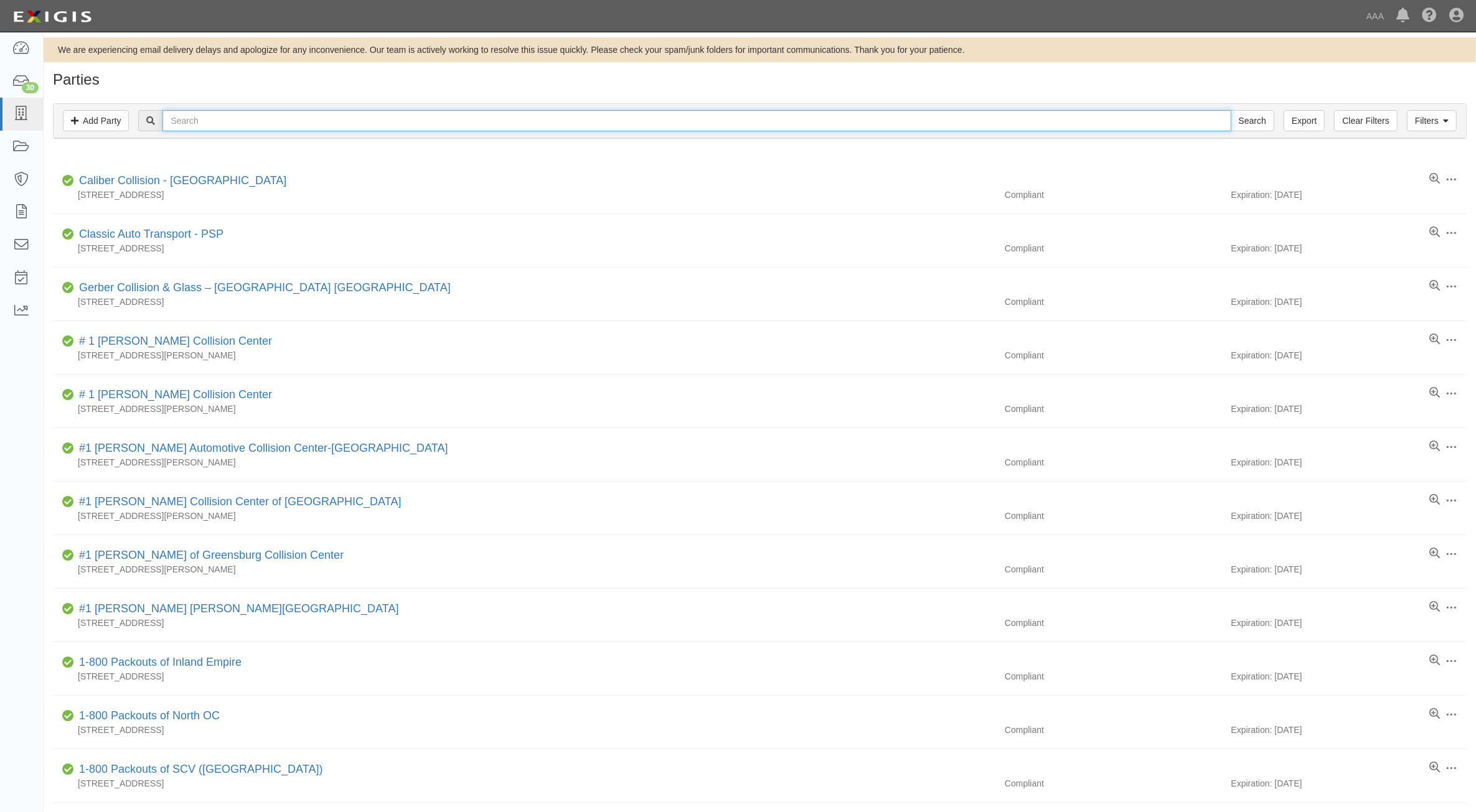
click at [288, 122] on input "text" at bounding box center [696, 121] width 1068 height 21
paste input "CC114004"
type input "CC114004"
click at [1253, 117] on input "Search" at bounding box center [1252, 121] width 44 height 21
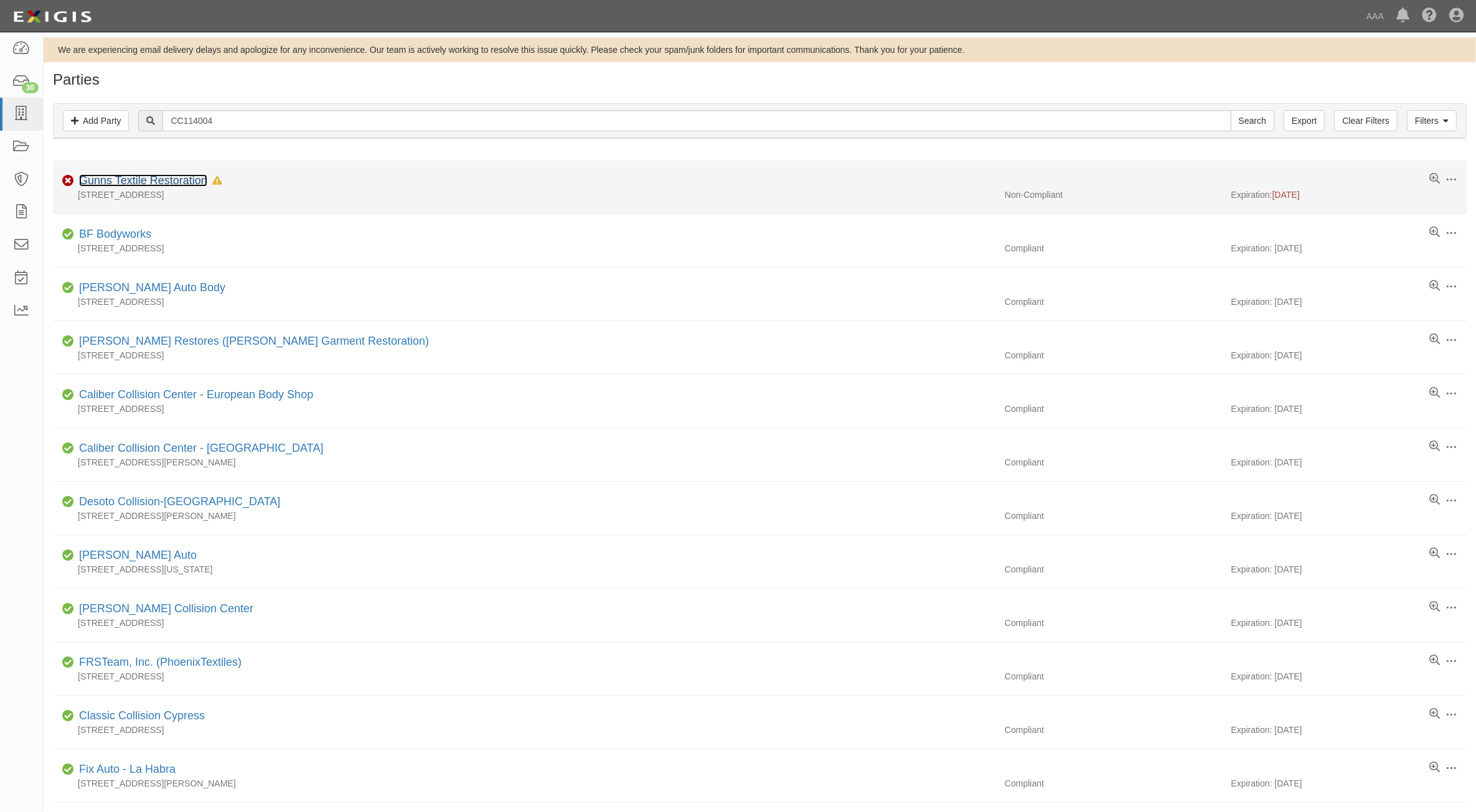
click at [163, 179] on link "Gunns Textile Restoration" at bounding box center [143, 179] width 128 height 12
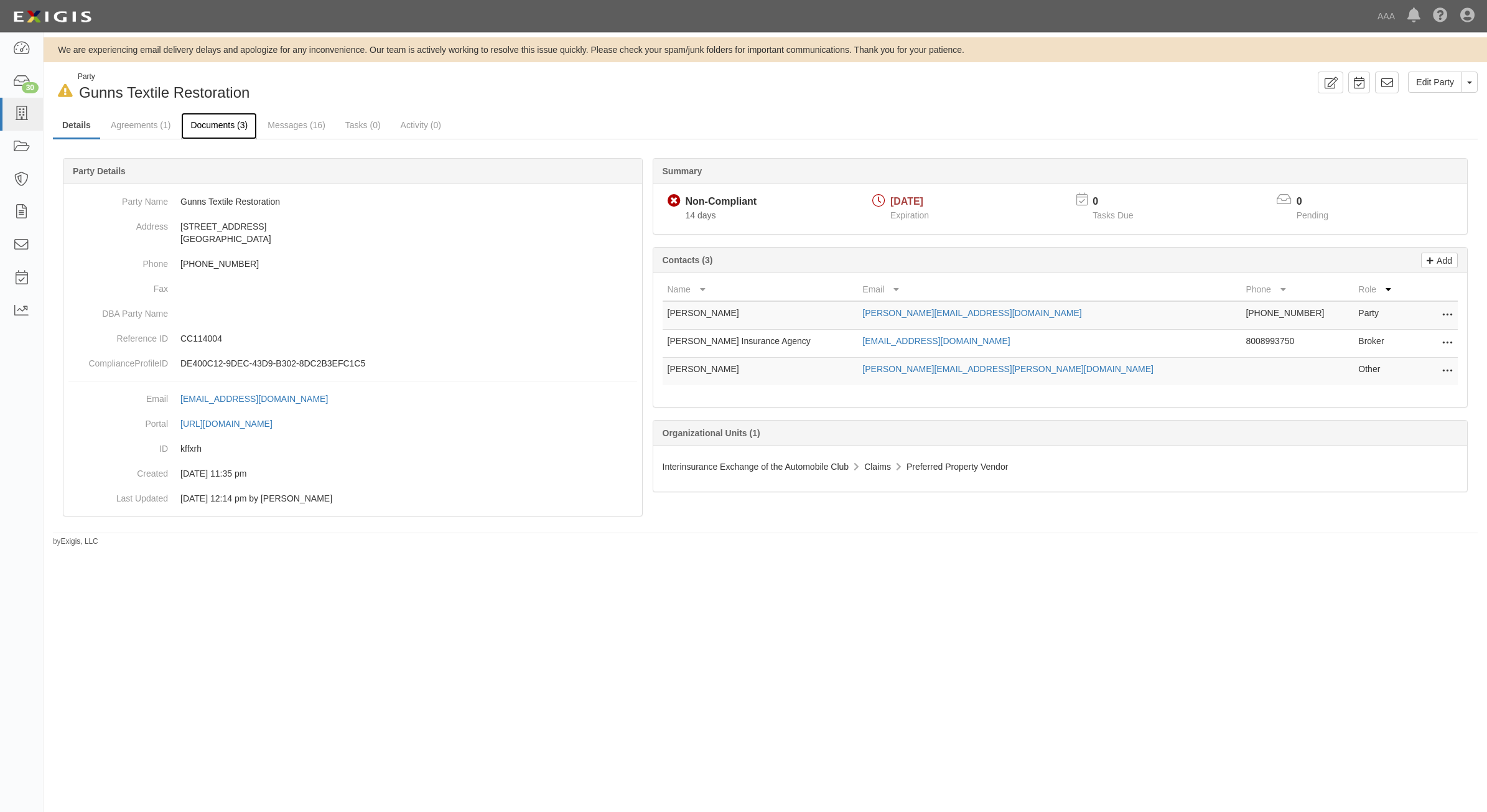
click at [219, 119] on link "Documents (3)" at bounding box center [219, 126] width 76 height 27
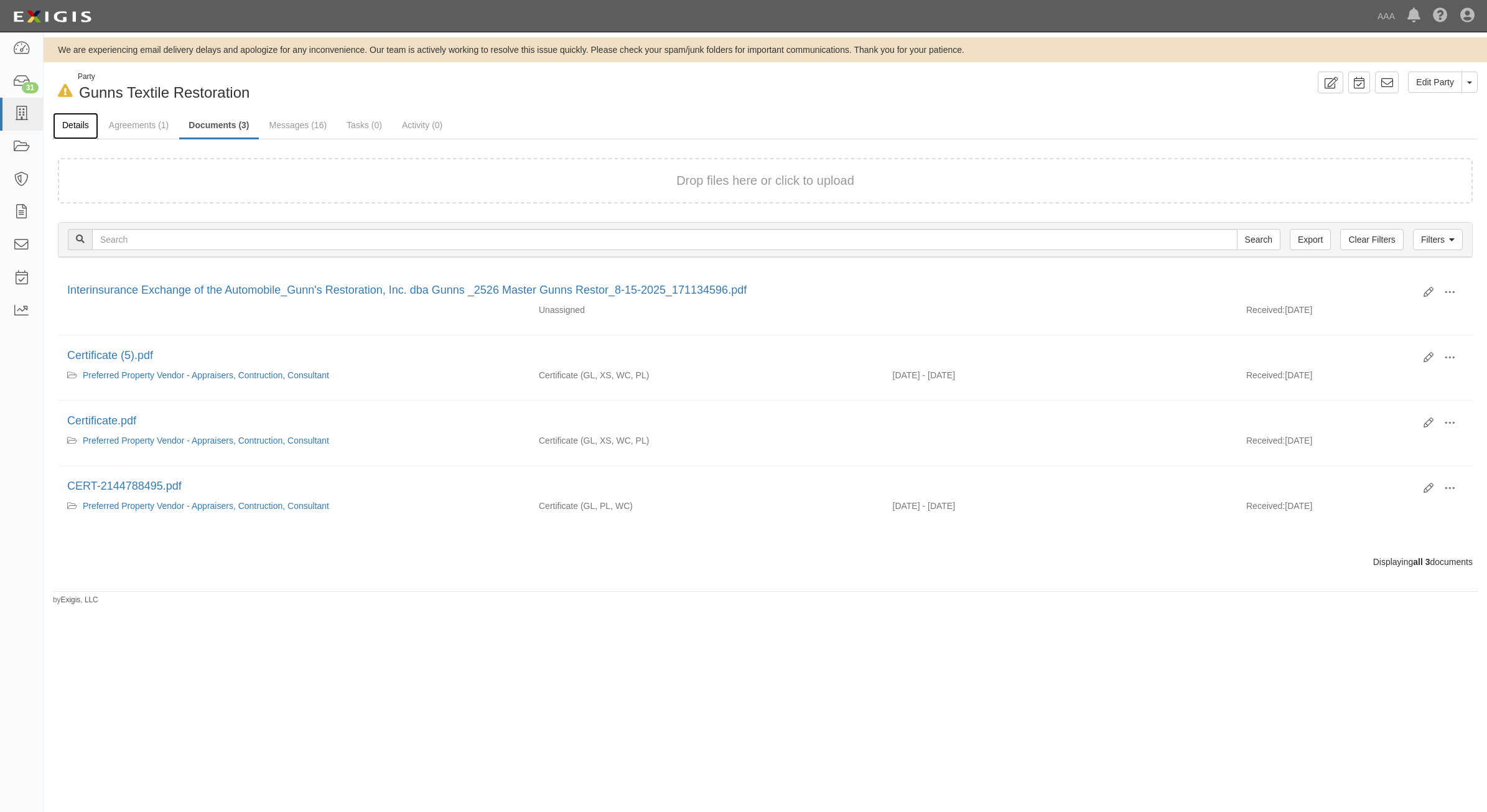
click at [74, 122] on link "Details" at bounding box center [76, 126] width 46 height 27
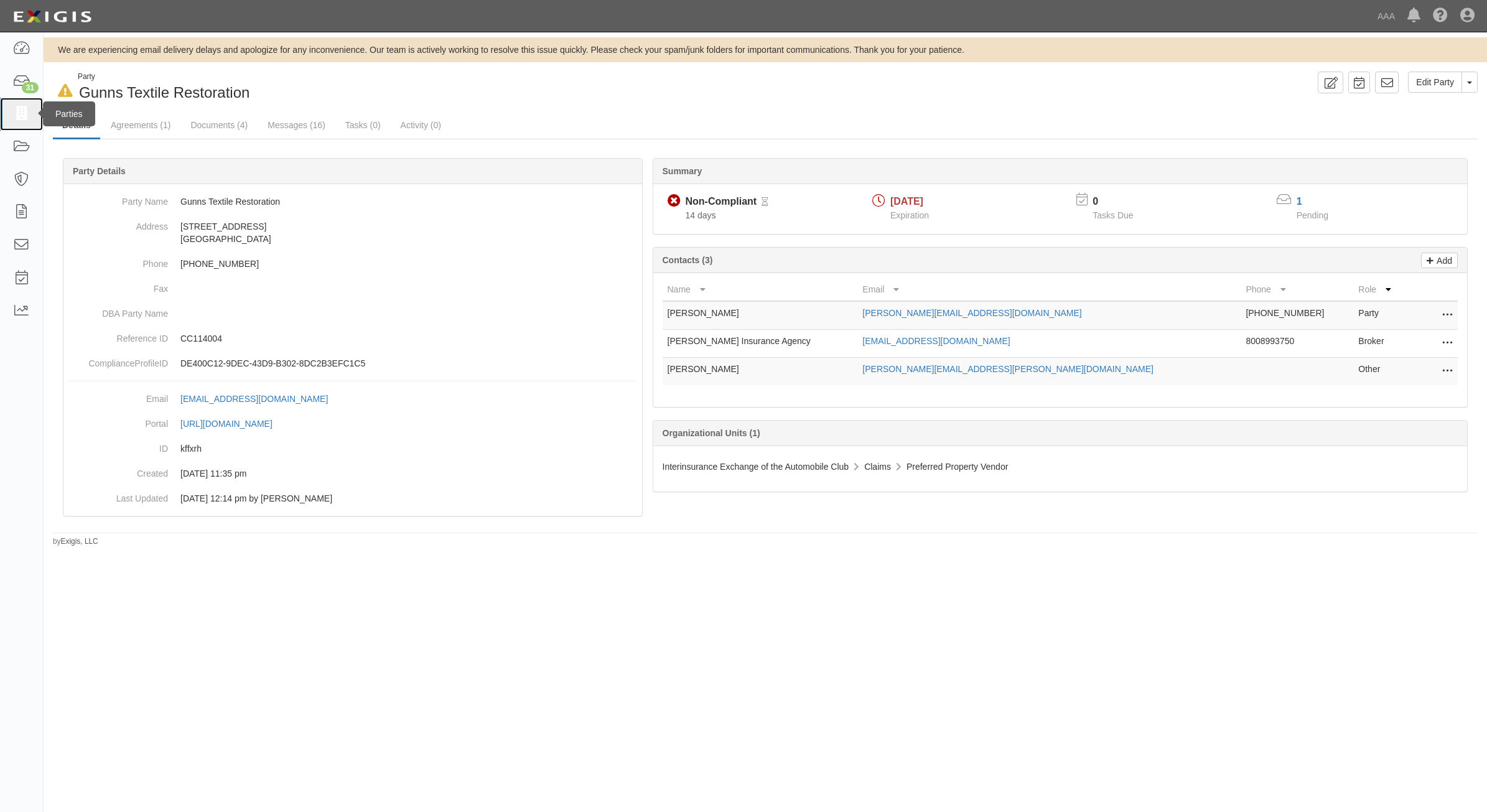
click at [25, 109] on icon at bounding box center [21, 114] width 18 height 14
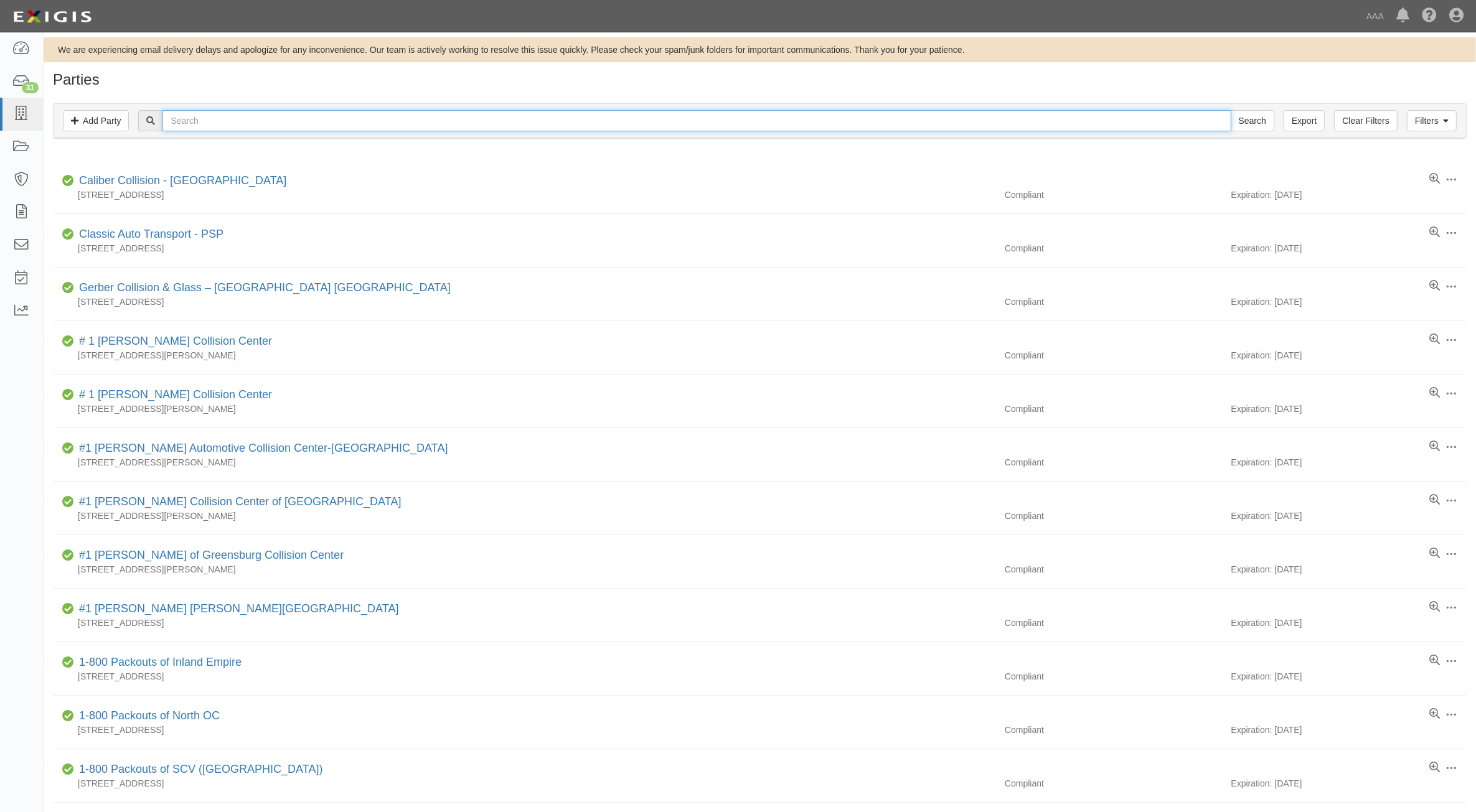
click at [204, 121] on input "text" at bounding box center [696, 121] width 1068 height 21
type input "366801"
click at [1230, 110] on input "Search" at bounding box center [1252, 121] width 44 height 21
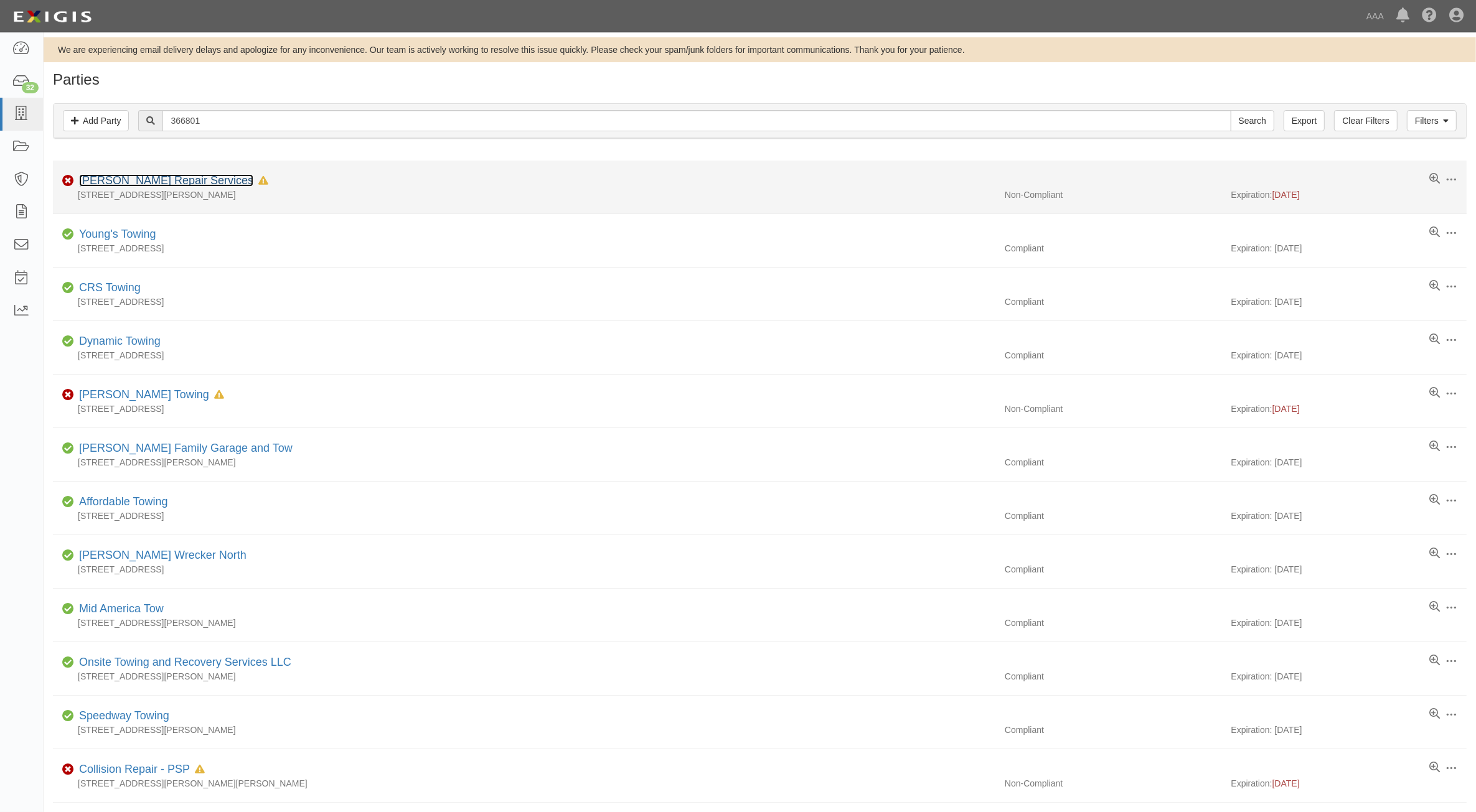
click at [169, 178] on link "[PERSON_NAME] Repair Services" at bounding box center [166, 179] width 174 height 12
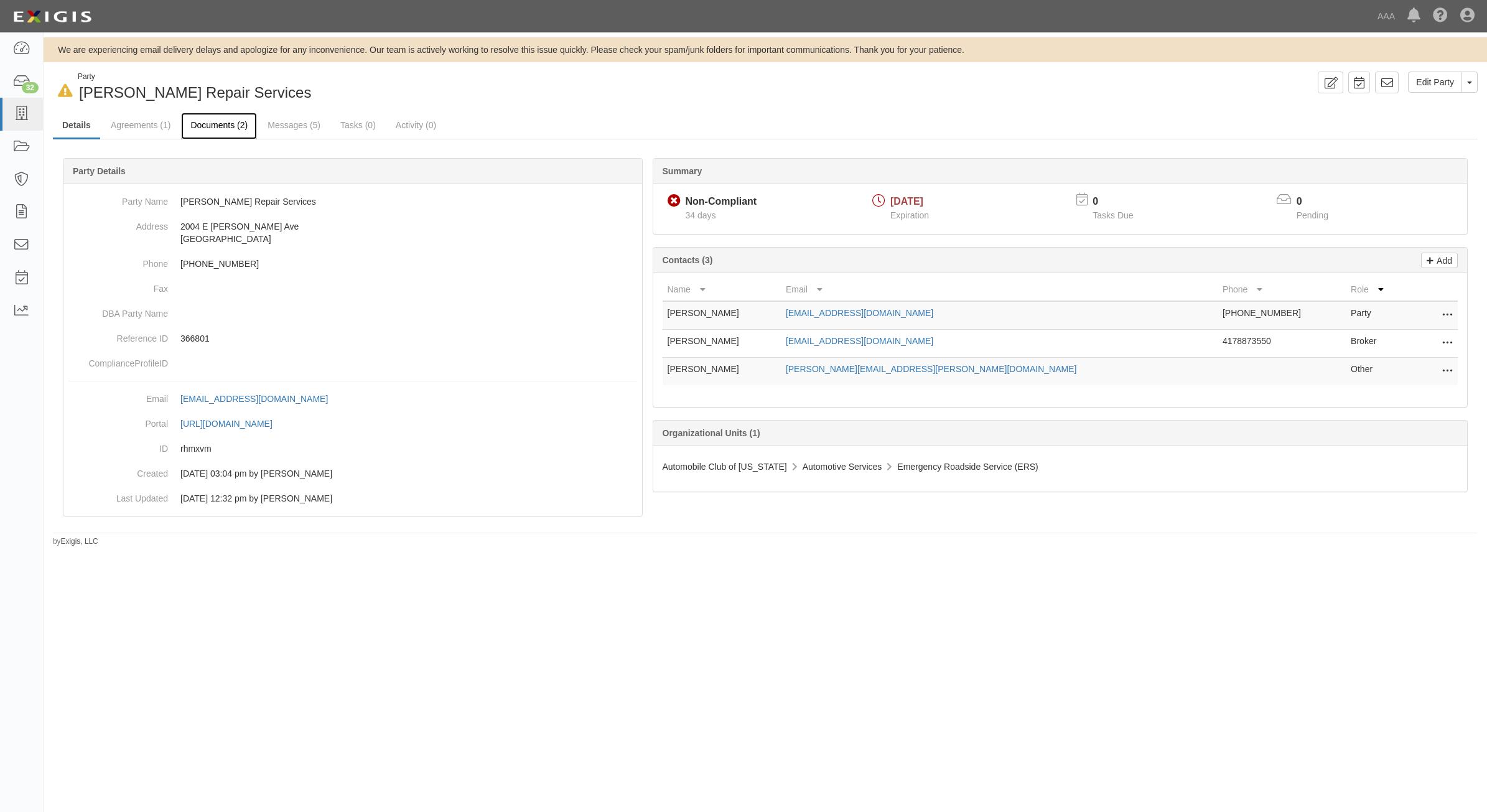
click at [220, 128] on link "Documents (2)" at bounding box center [219, 126] width 76 height 27
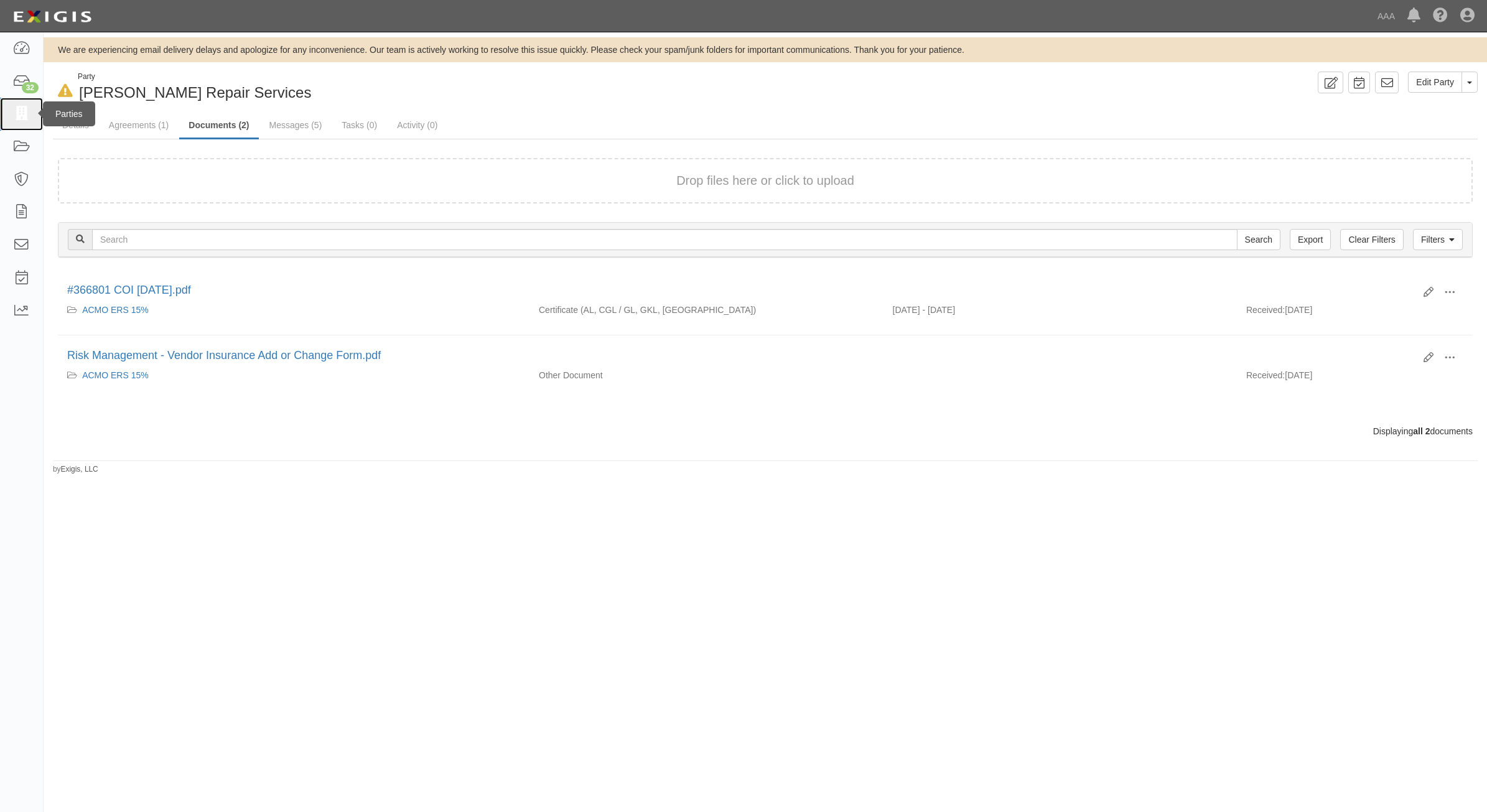
click at [21, 111] on icon at bounding box center [21, 114] width 18 height 14
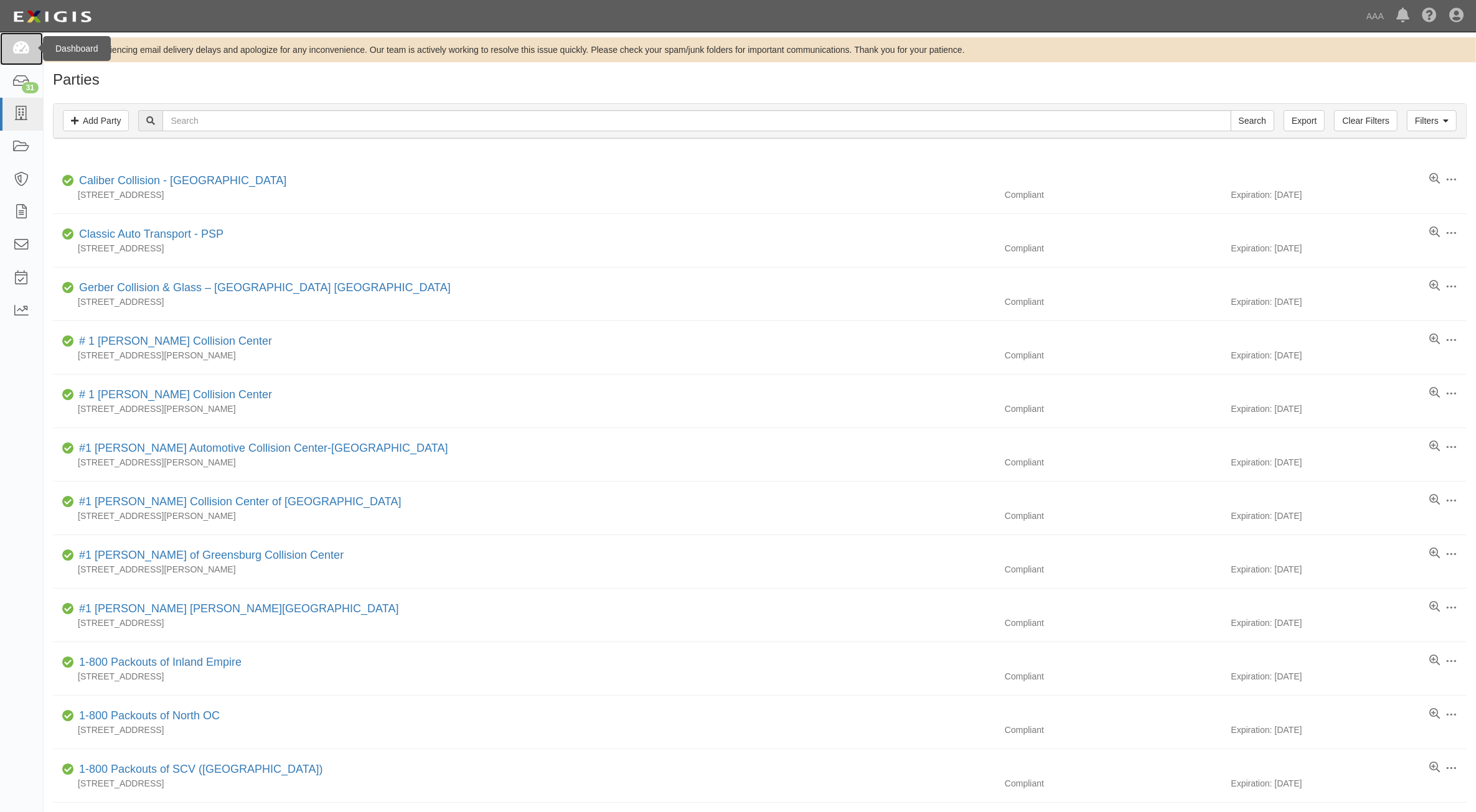
click at [9, 45] on link at bounding box center [21, 49] width 43 height 33
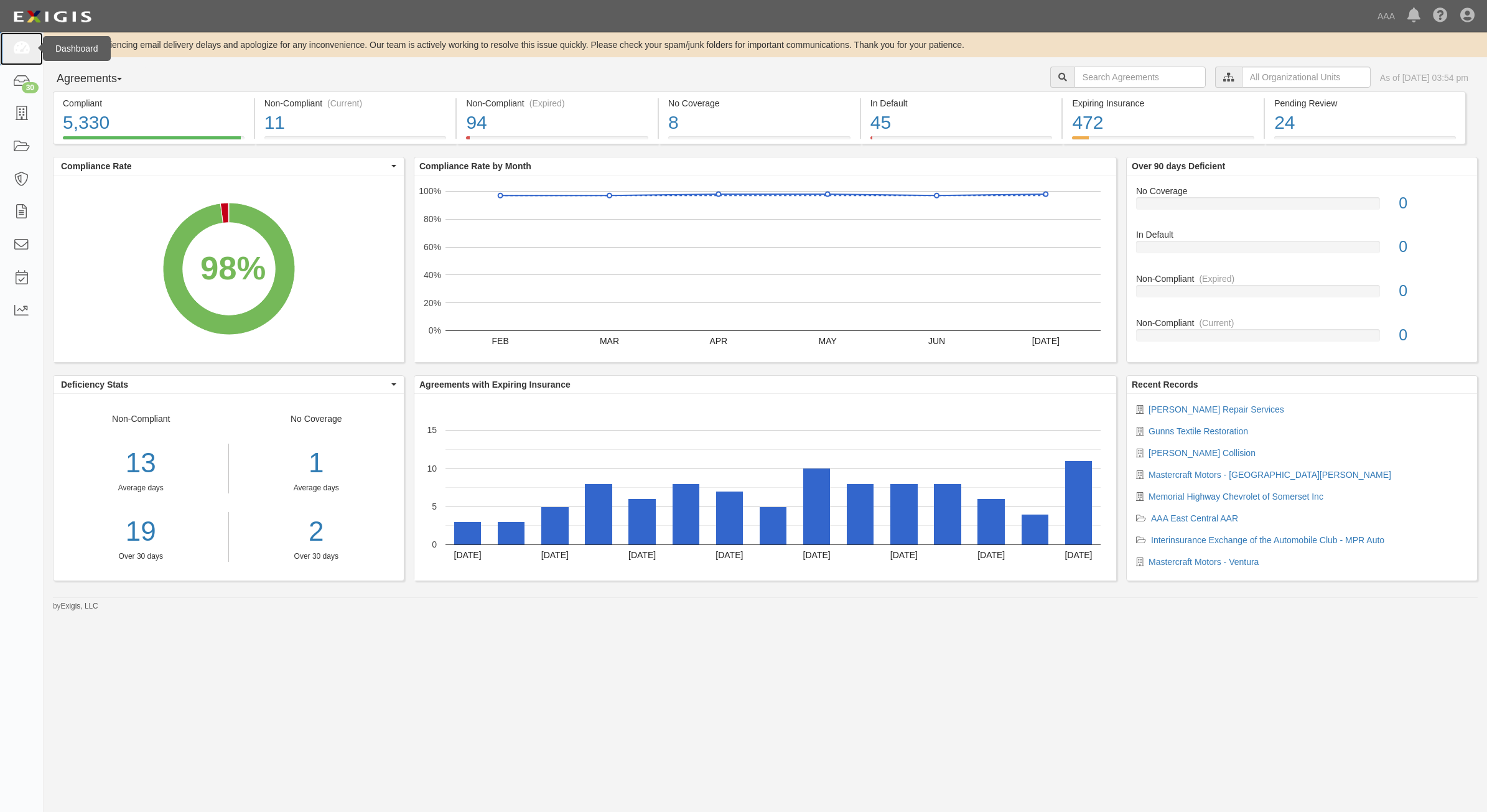
click at [16, 51] on icon at bounding box center [21, 49] width 18 height 14
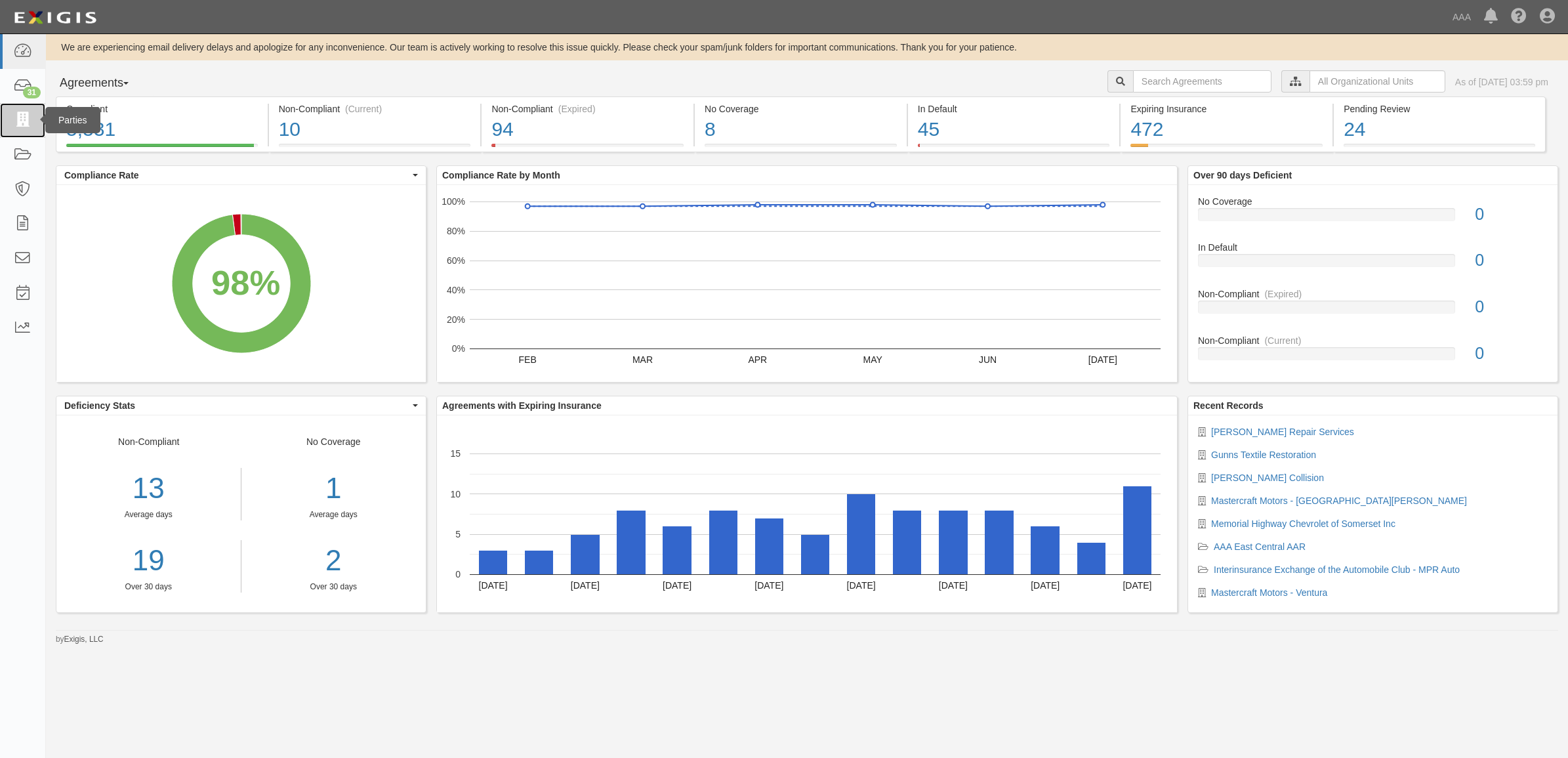
click at [11, 121] on link at bounding box center [23, 120] width 45 height 34
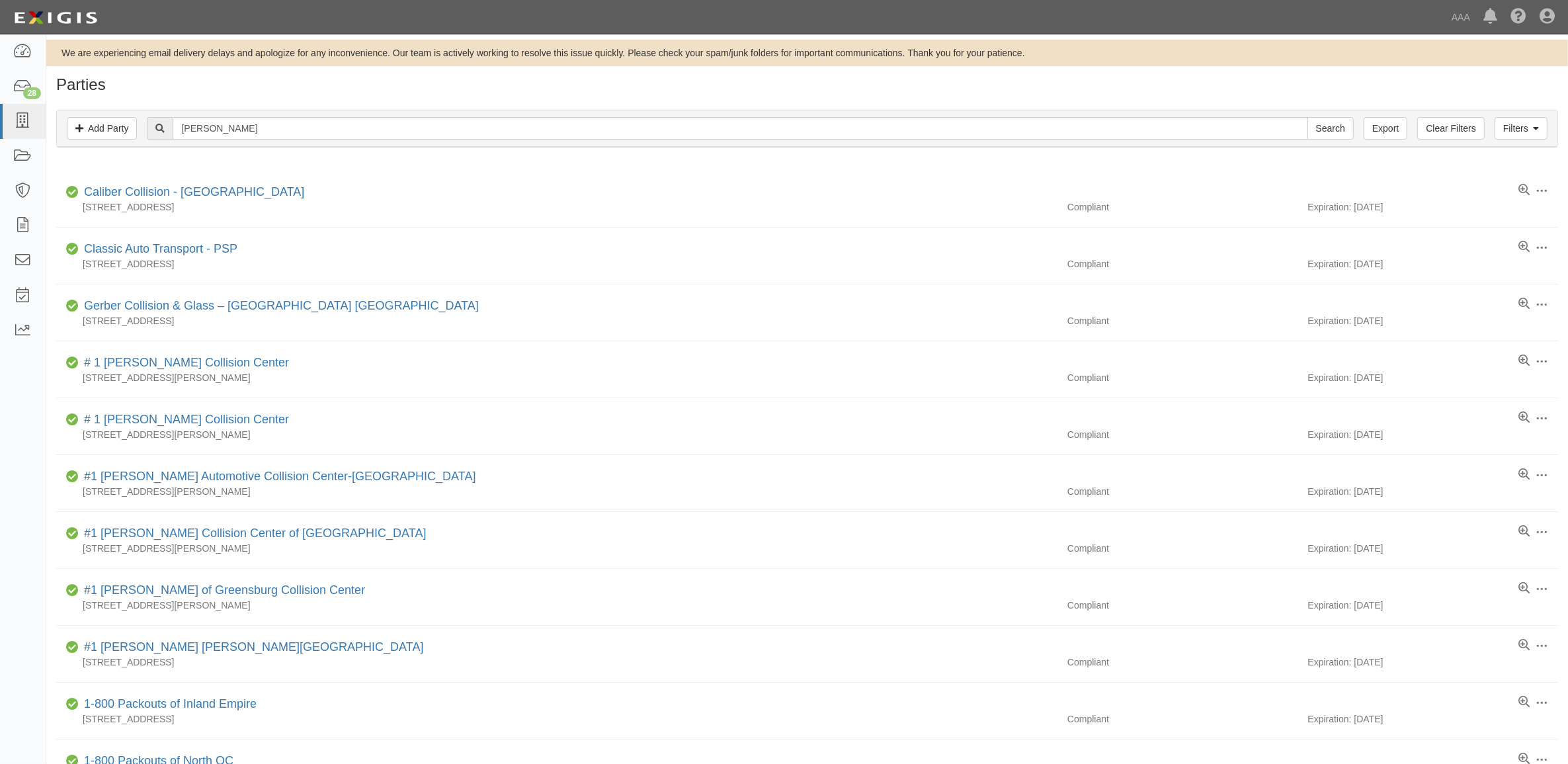
type input "Fusco"
click at [1307, 117] on input "Search" at bounding box center [1330, 128] width 47 height 23
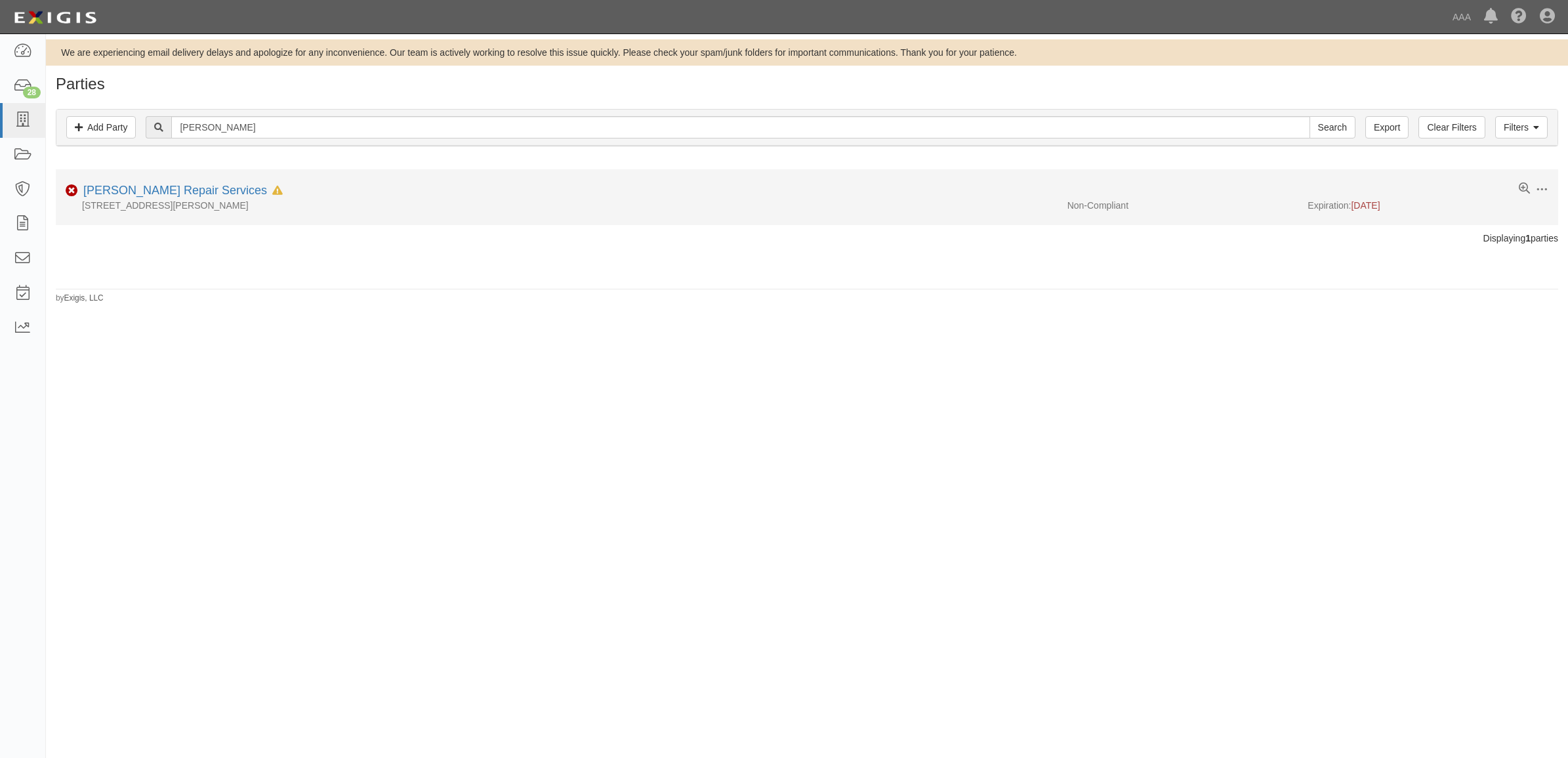
click at [170, 183] on div "Fusco Repair Services In Default since 07/26/2025" at bounding box center [180, 190] width 205 height 17
click at [170, 189] on link "Fusco Repair Services" at bounding box center [175, 189] width 183 height 13
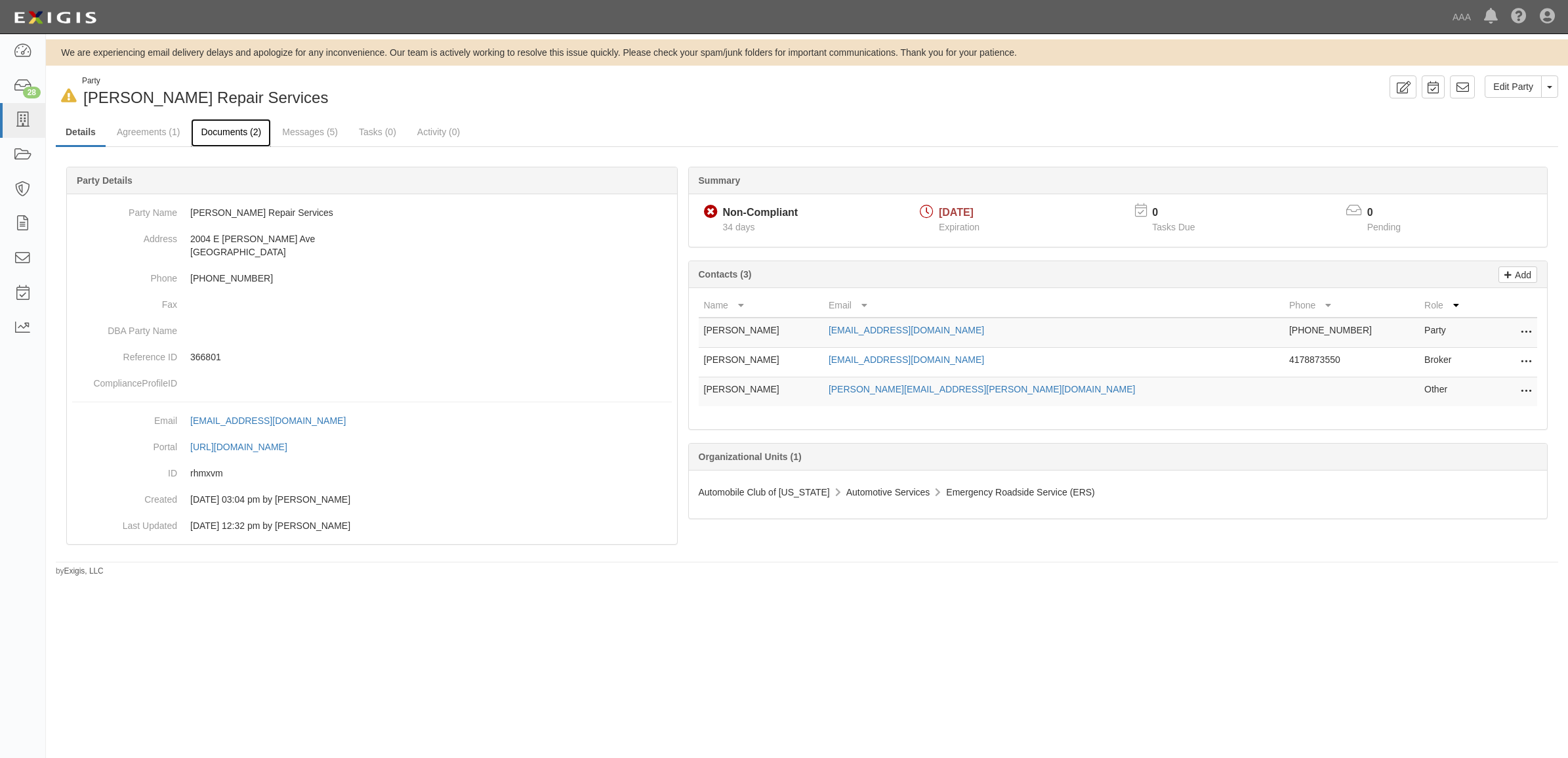
click at [227, 126] on link "Documents (2)" at bounding box center [231, 133] width 80 height 29
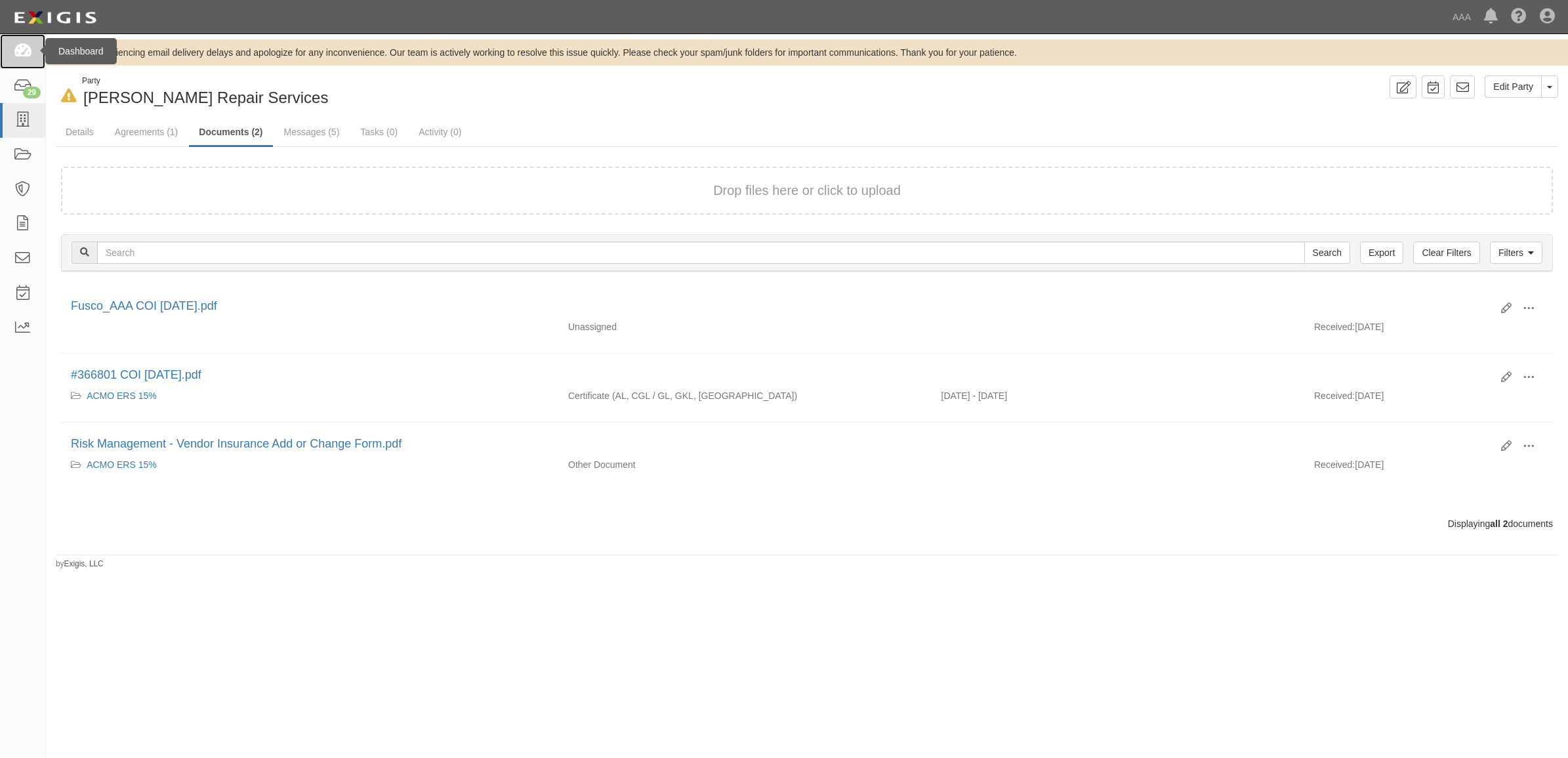
drag, startPoint x: 20, startPoint y: 42, endPoint x: 25, endPoint y: 50, distance: 9.4
click at [20, 41] on link at bounding box center [23, 51] width 45 height 34
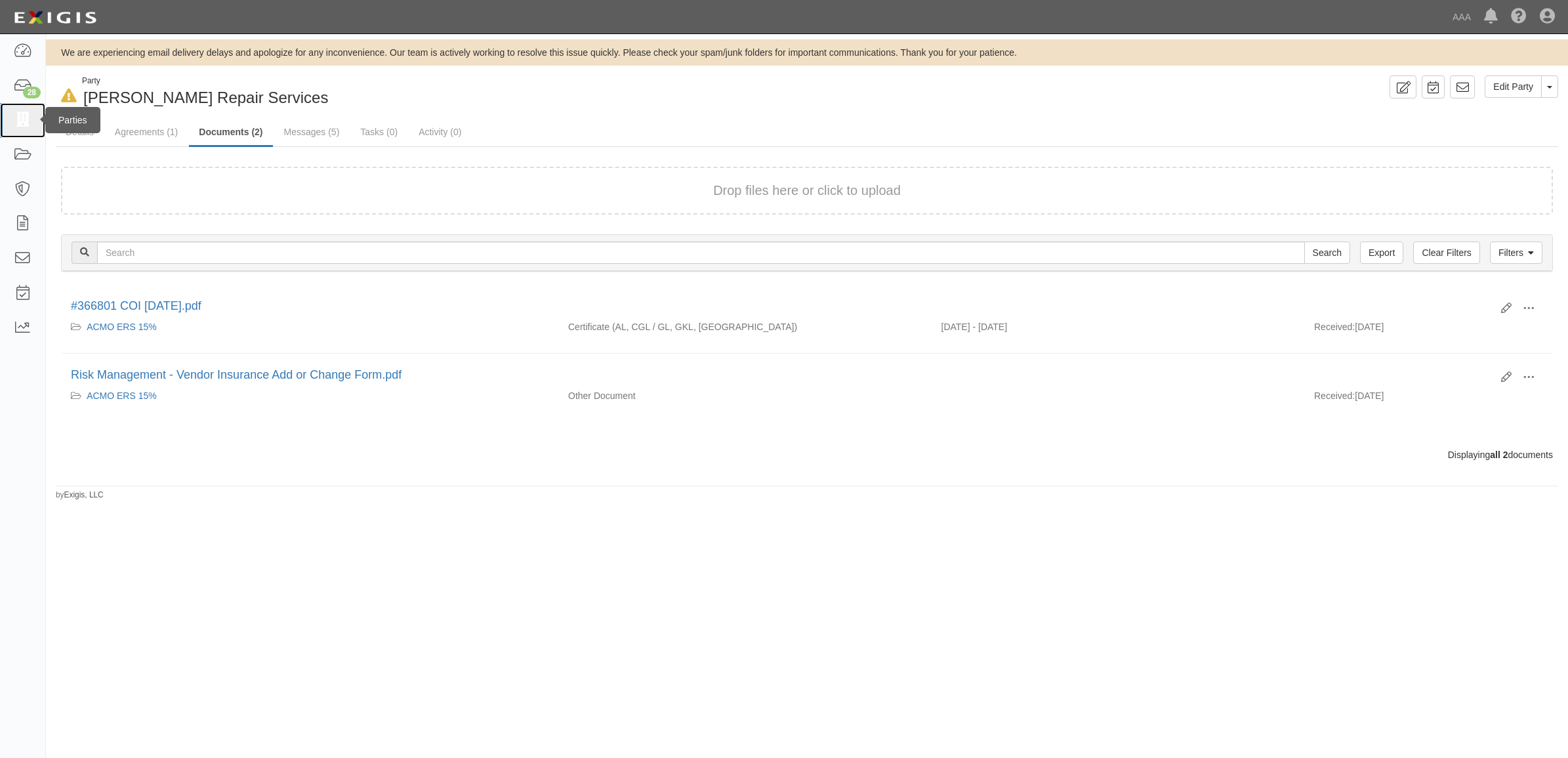
click at [32, 120] on link at bounding box center [23, 120] width 45 height 34
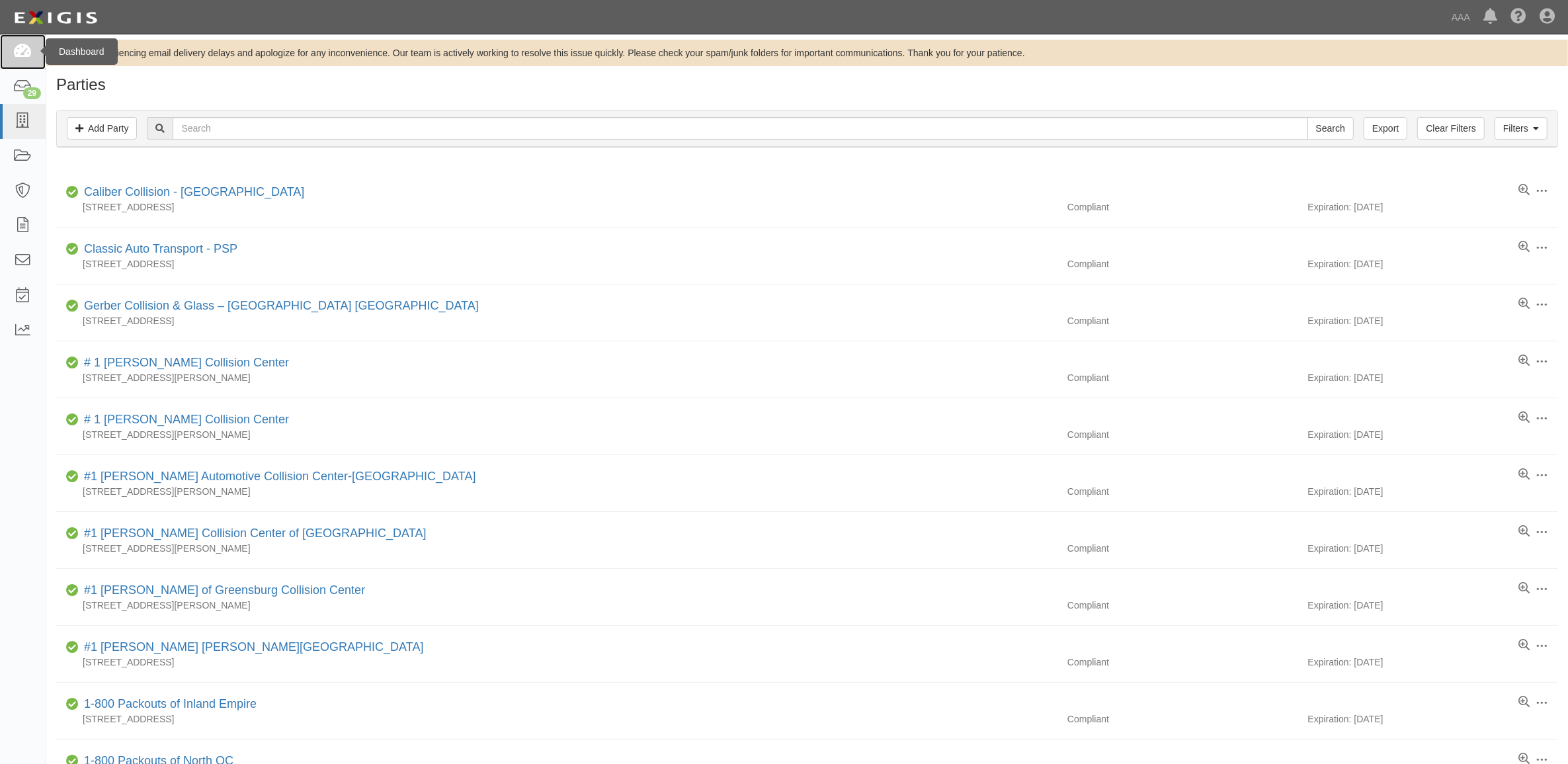
click at [20, 53] on icon at bounding box center [22, 52] width 19 height 15
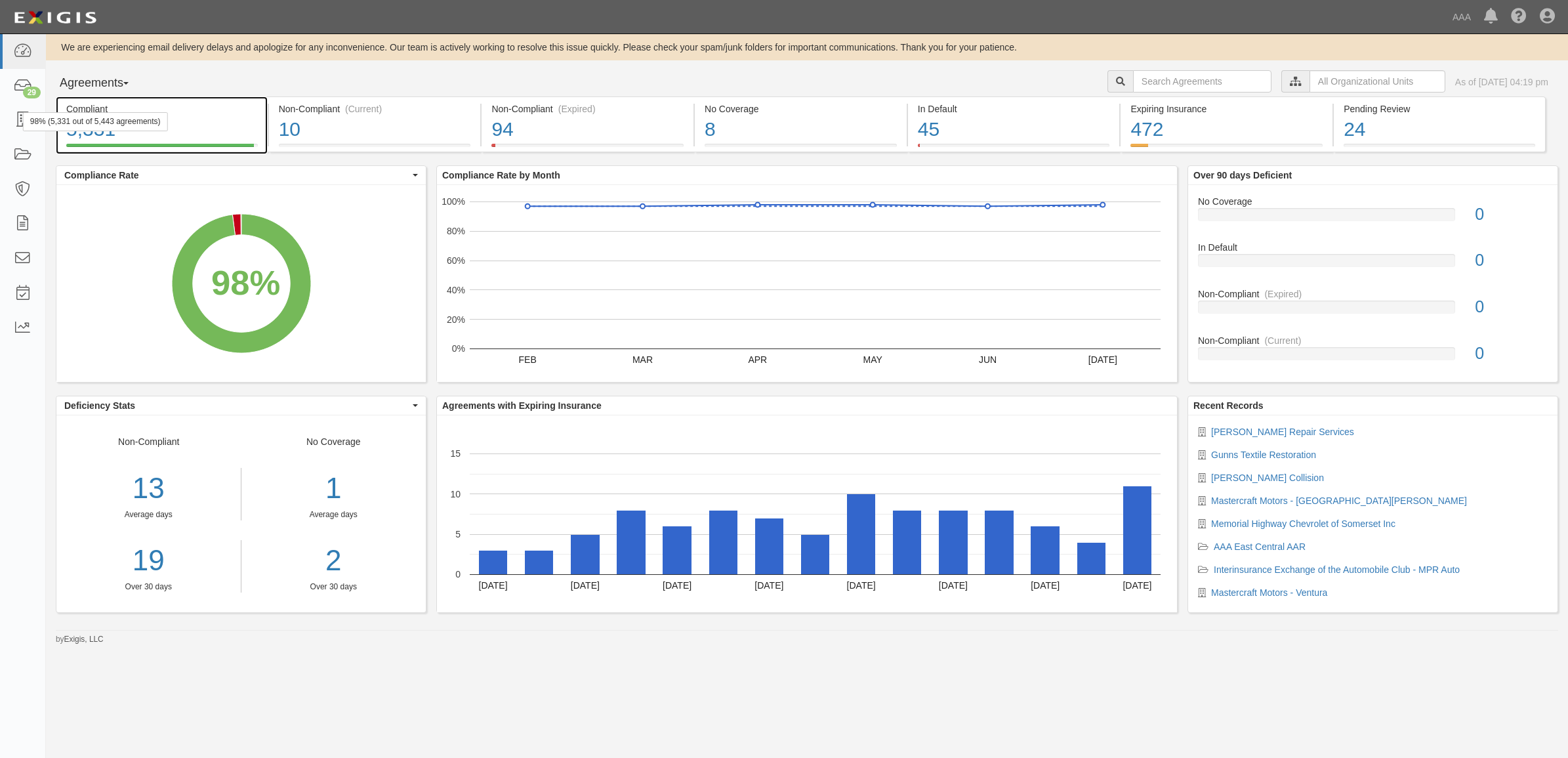
click at [23, 121] on div "98% (5,331 out of 5,443 agreements)" at bounding box center [95, 121] width 145 height 19
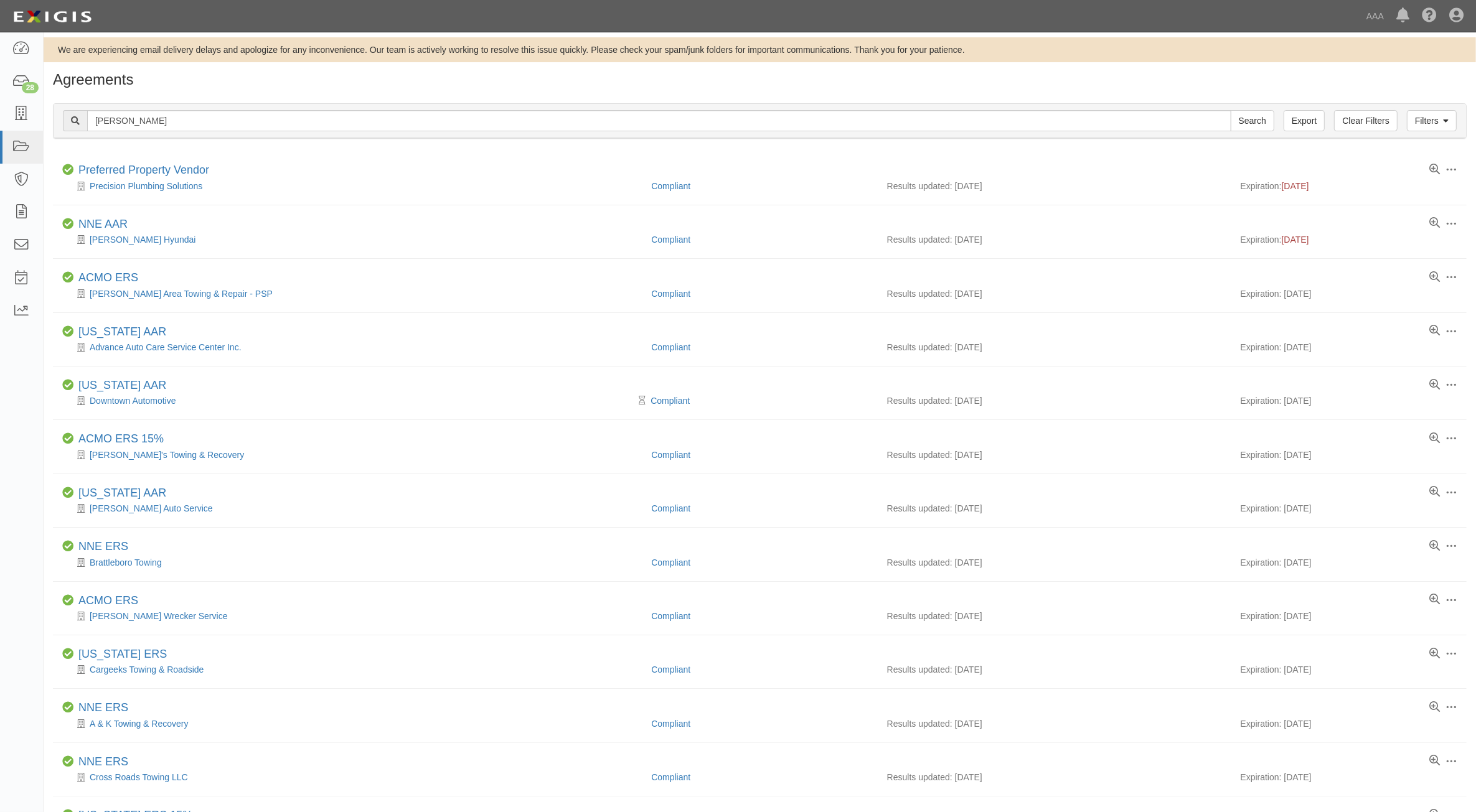
type input "[PERSON_NAME]"
click at [1230, 110] on input "Search" at bounding box center [1252, 121] width 44 height 21
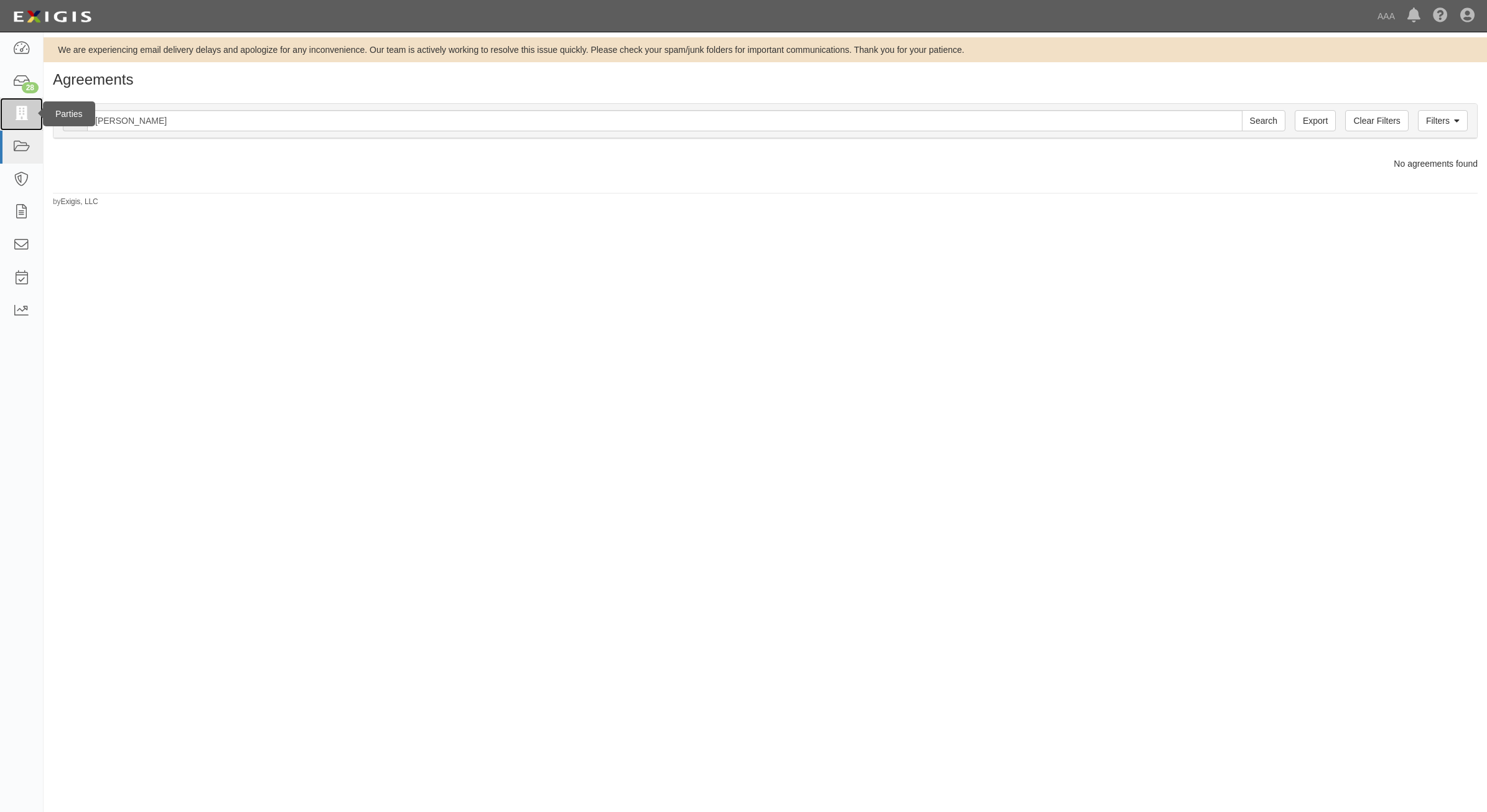
click at [36, 121] on link at bounding box center [21, 114] width 43 height 33
click at [36, 116] on link at bounding box center [21, 114] width 43 height 33
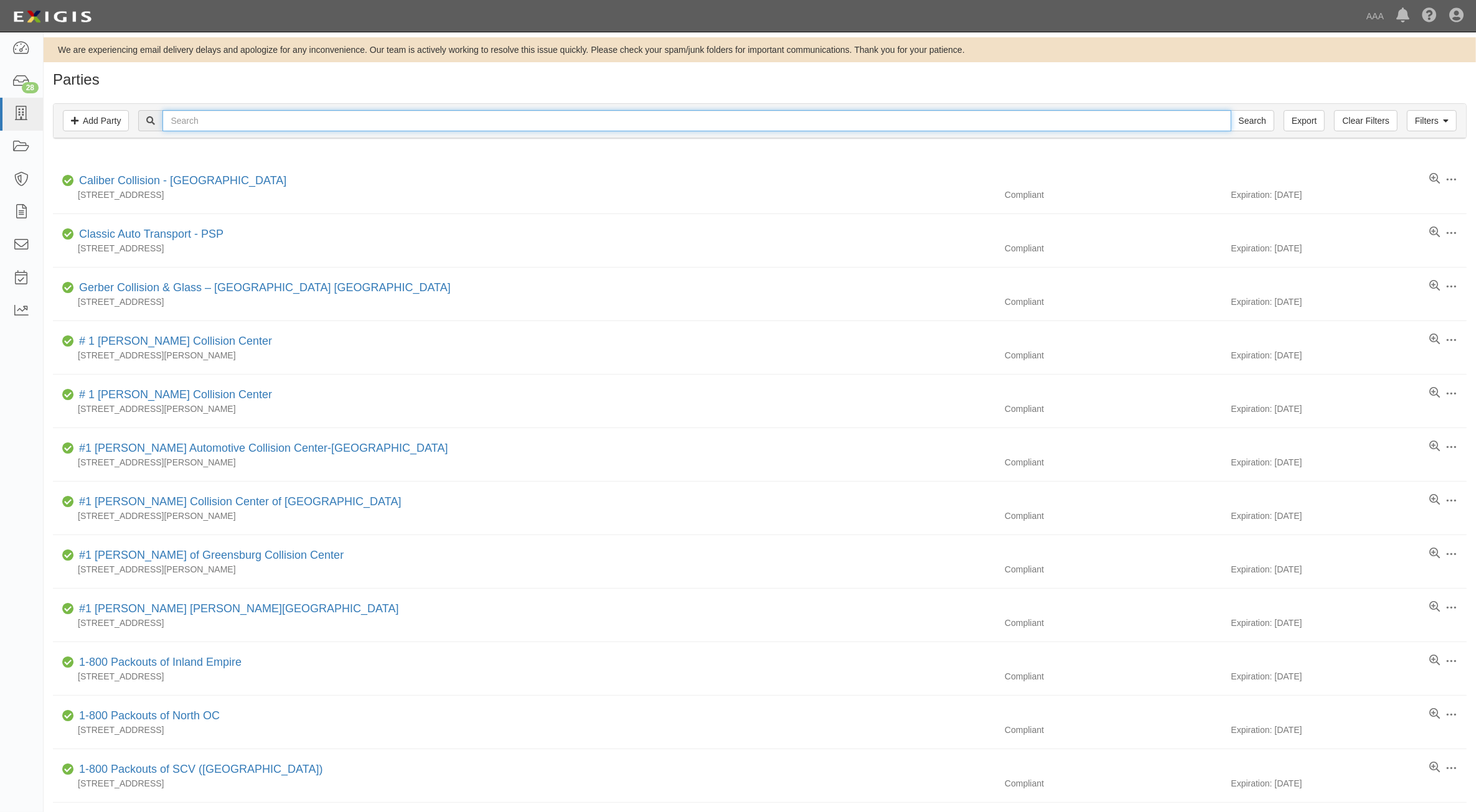
drag, startPoint x: 173, startPoint y: 126, endPoint x: 179, endPoint y: 128, distance: 6.3
click at [179, 126] on input "text" at bounding box center [696, 121] width 1068 height 21
type input "Fusco"
click at [1230, 110] on input "Search" at bounding box center [1252, 121] width 44 height 21
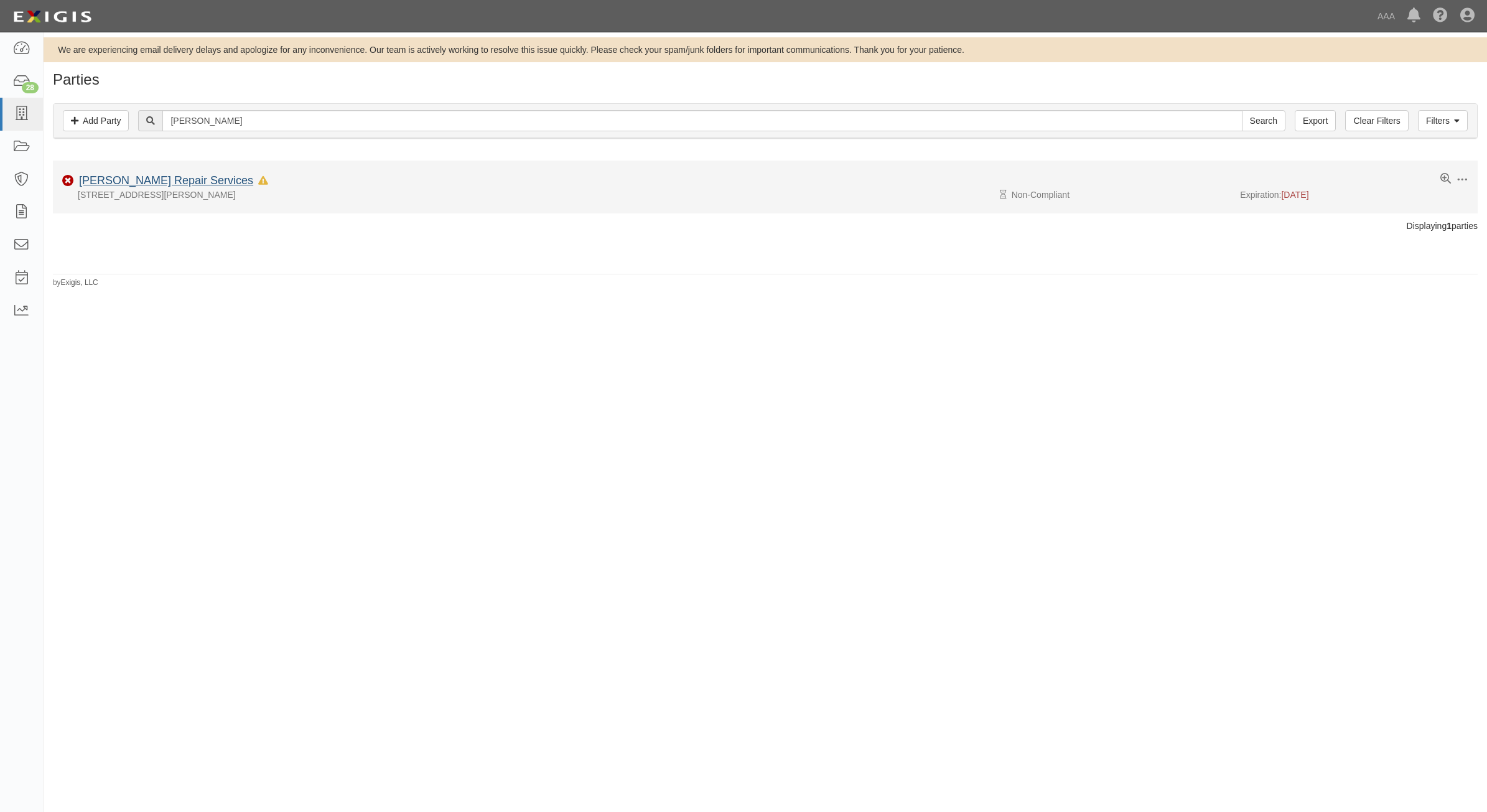
click at [171, 176] on div "[PERSON_NAME] Repair Services In Default since [DATE]" at bounding box center [171, 180] width 194 height 16
click at [174, 178] on link "[PERSON_NAME] Repair Services" at bounding box center [166, 179] width 174 height 12
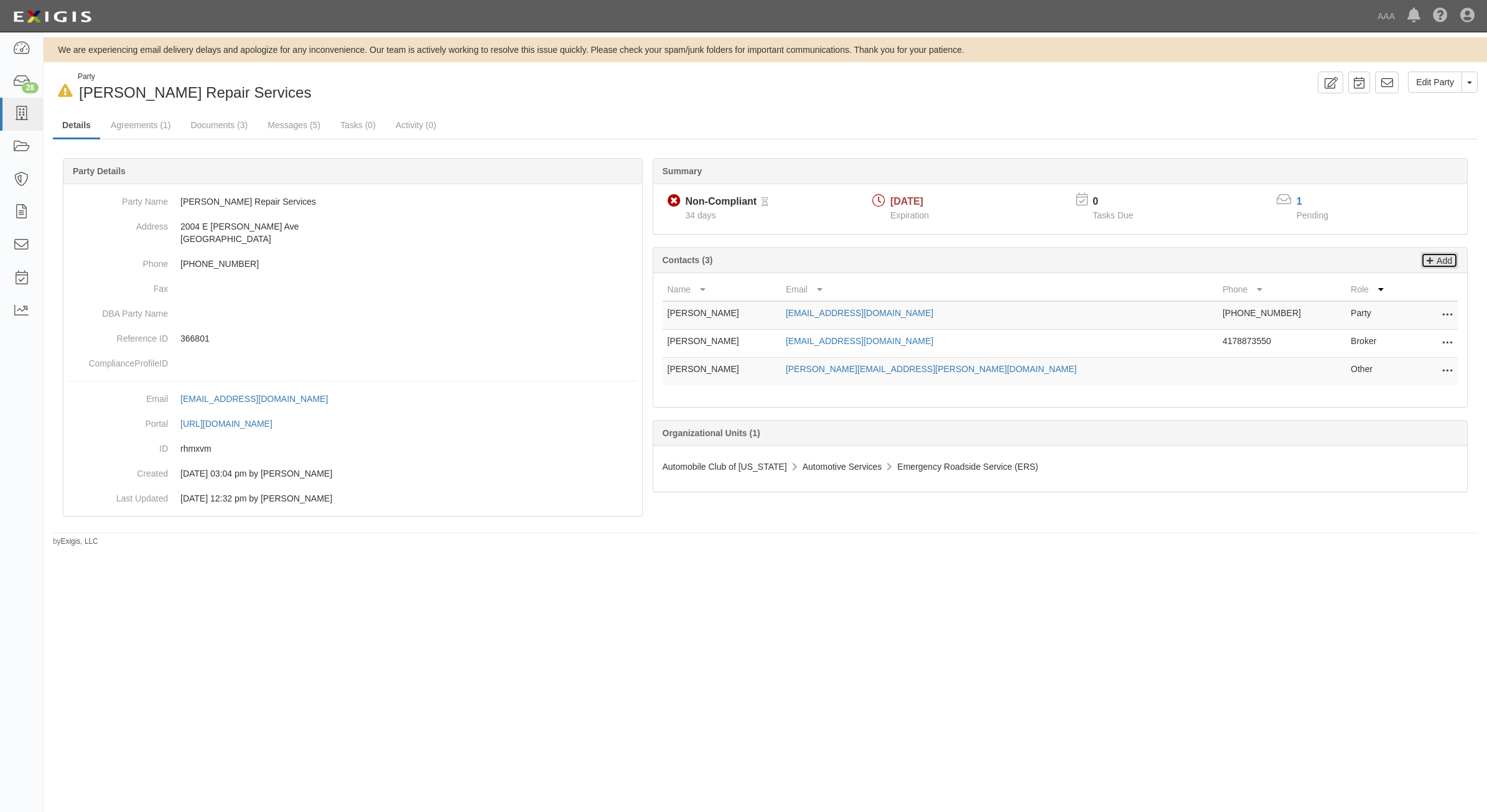
click at [1445, 267] on p "Add" at bounding box center [1443, 260] width 19 height 14
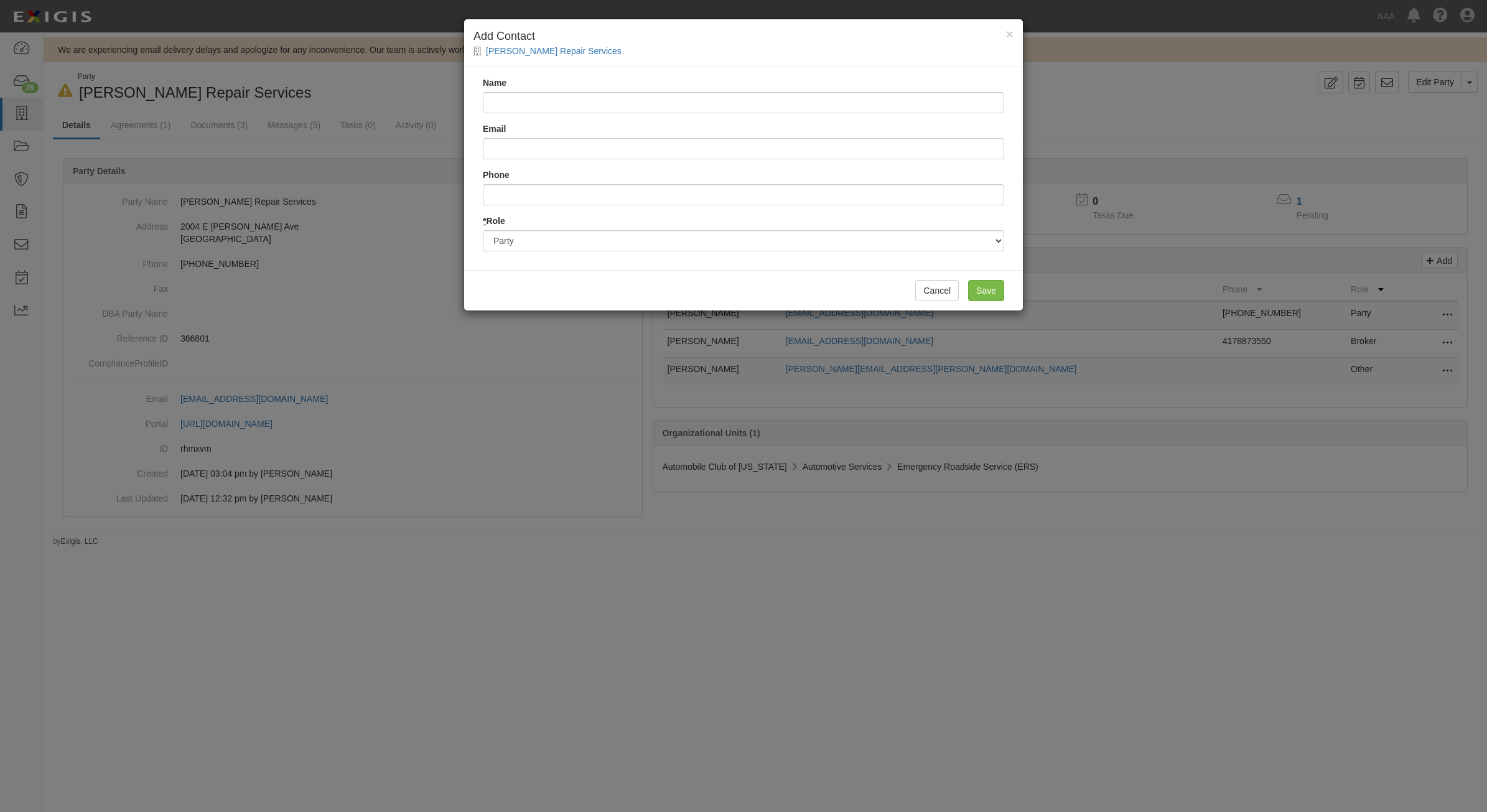
click at [605, 102] on input "Name" at bounding box center [744, 103] width 522 height 21
click at [552, 107] on input "Name" at bounding box center [744, 103] width 522 height 21
type input "Amy Berry"
type input "aberry@mkeithins.com"
type input "6609240155"
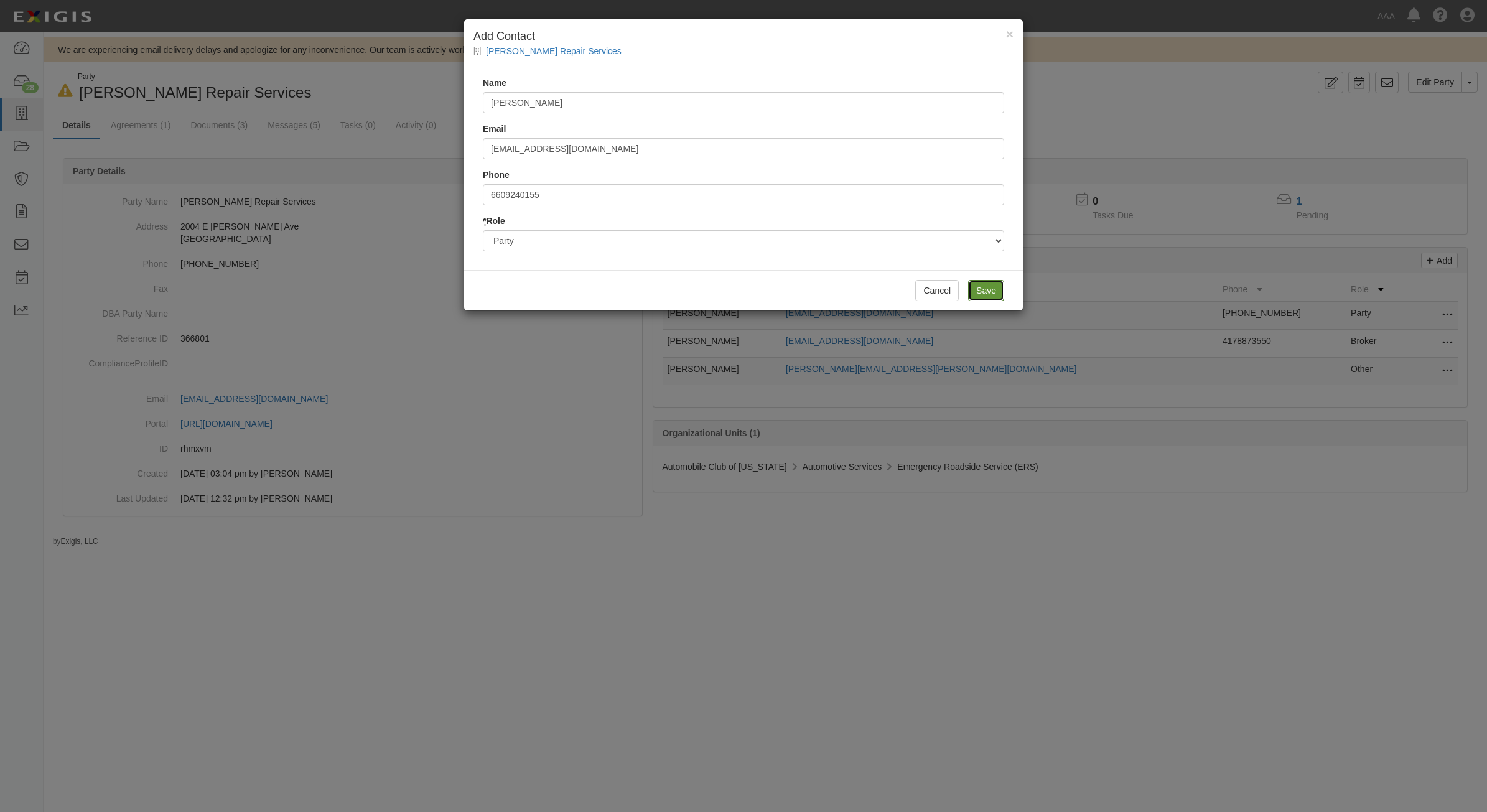
click at [990, 288] on input "Save" at bounding box center [986, 291] width 36 height 21
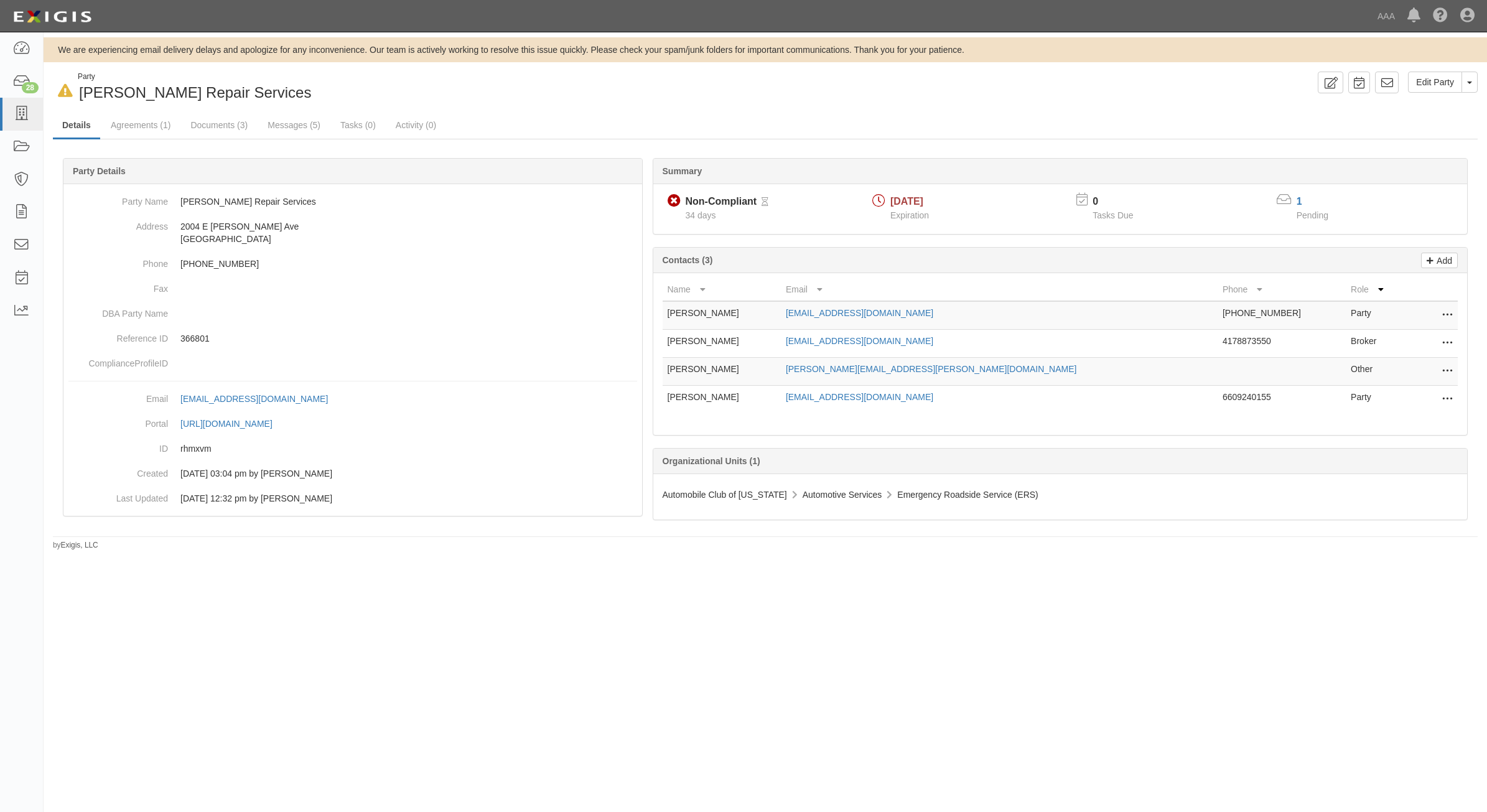
click at [1447, 395] on icon at bounding box center [1448, 399] width 10 height 16
click at [1417, 399] on link "Edit" at bounding box center [1403, 396] width 98 height 22
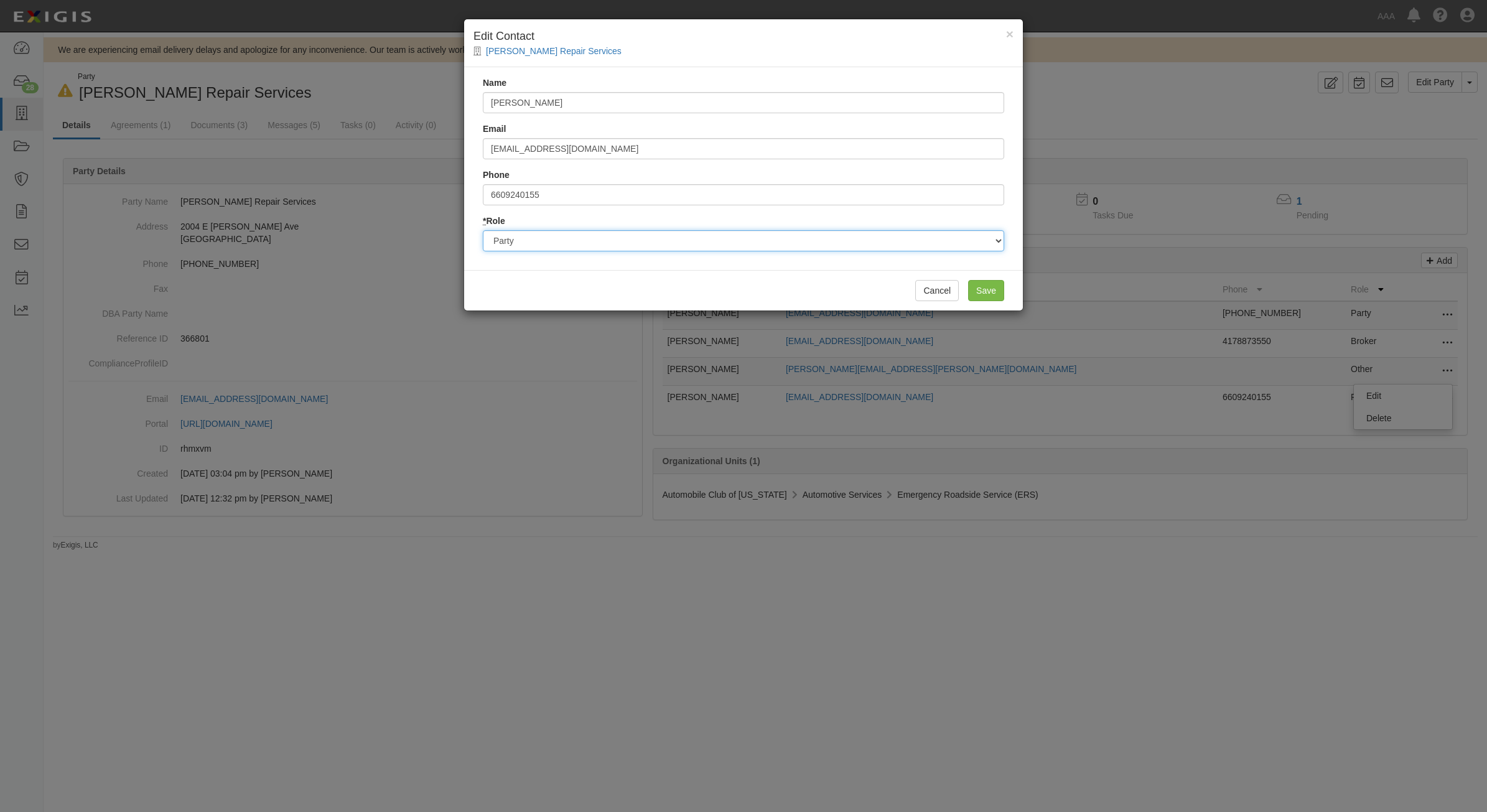
click at [587, 235] on select "Party Broker Other" at bounding box center [744, 240] width 522 height 21
select select "Broker"
click at [483, 230] on select "Party Broker Other" at bounding box center [744, 240] width 522 height 21
click at [994, 296] on input "Save" at bounding box center [986, 291] width 36 height 21
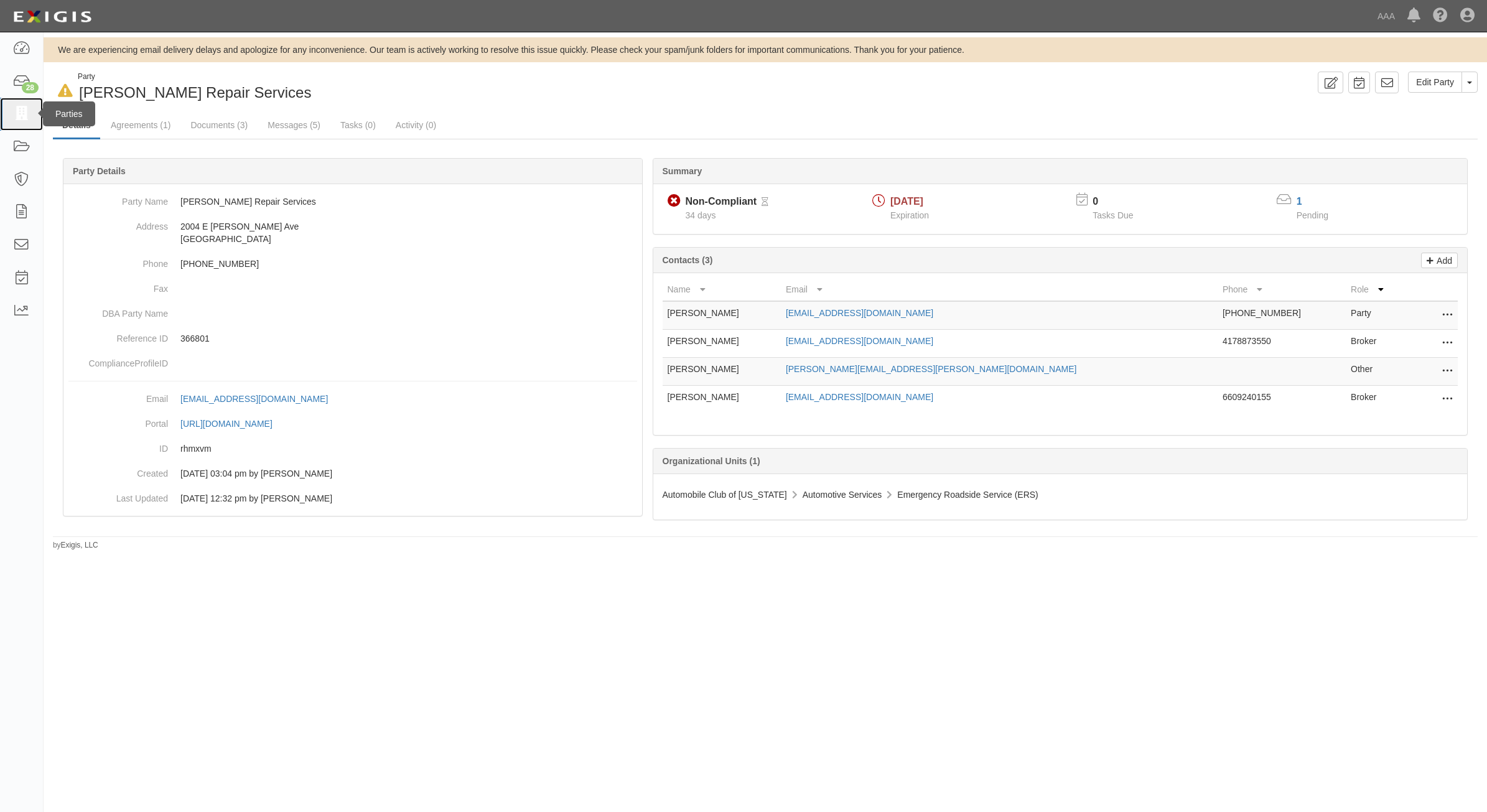
click at [29, 122] on link at bounding box center [21, 114] width 43 height 33
